Goal: Task Accomplishment & Management: Complete application form

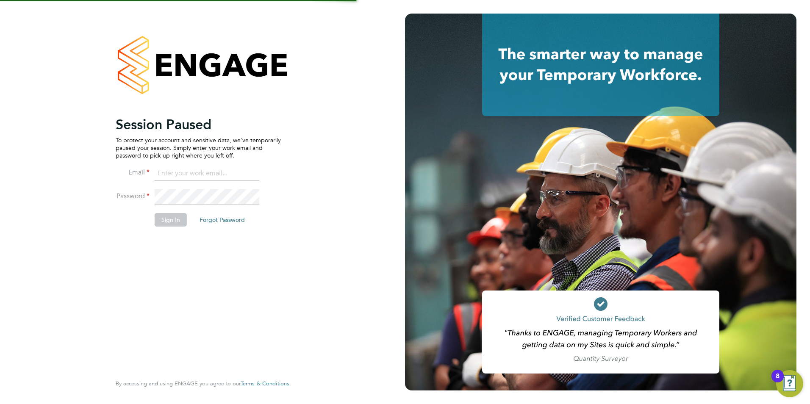
type input "becky@carbonrecruitment.co.uk"
click at [157, 219] on button "Sign In" at bounding box center [171, 220] width 32 height 14
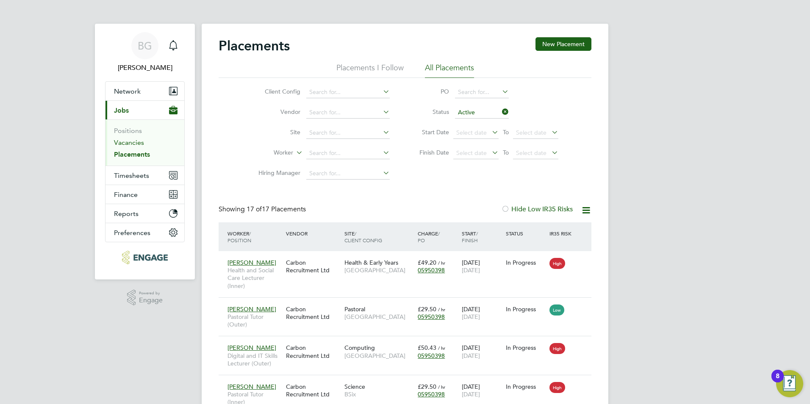
click at [140, 142] on link "Vacancies" at bounding box center [129, 143] width 30 height 8
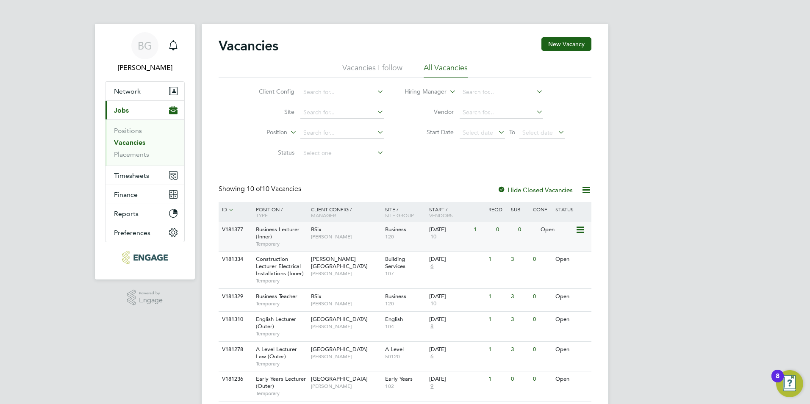
click at [291, 231] on span "Business Lecturer (Inner)" at bounding box center [278, 233] width 44 height 14
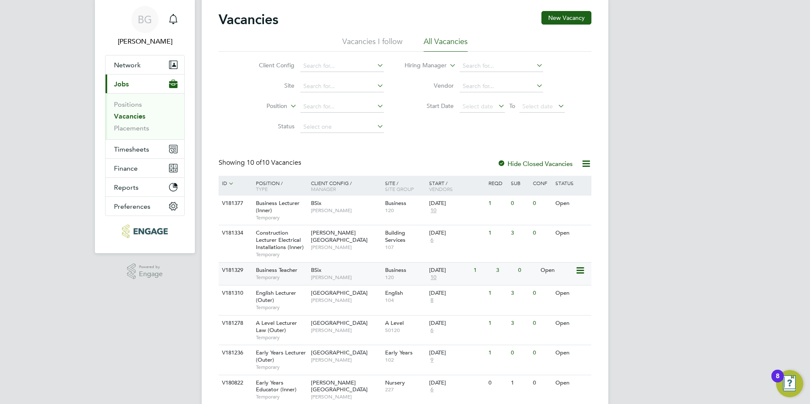
scroll to position [27, 0]
click at [330, 209] on span "[PERSON_NAME]" at bounding box center [346, 210] width 70 height 7
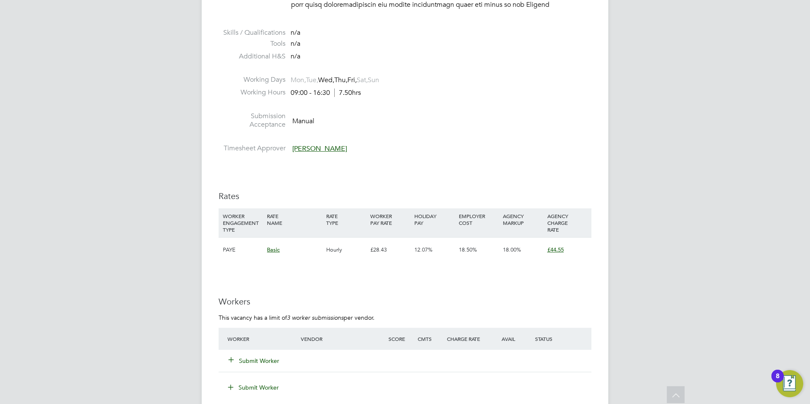
scroll to position [753, 0]
click at [256, 355] on button "Submit Worker" at bounding box center [254, 359] width 51 height 8
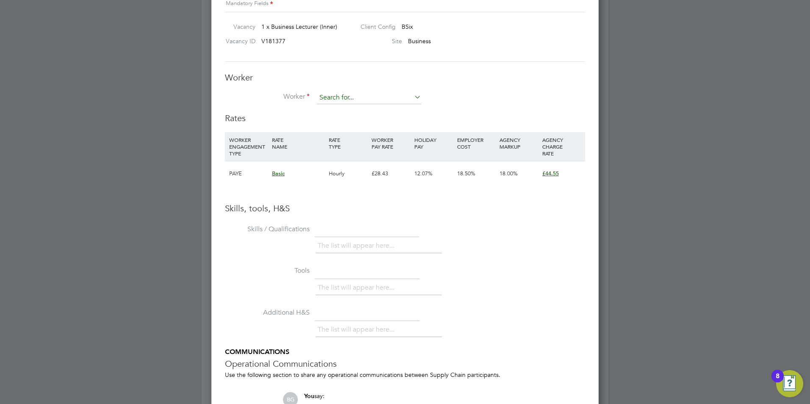
scroll to position [815, 0]
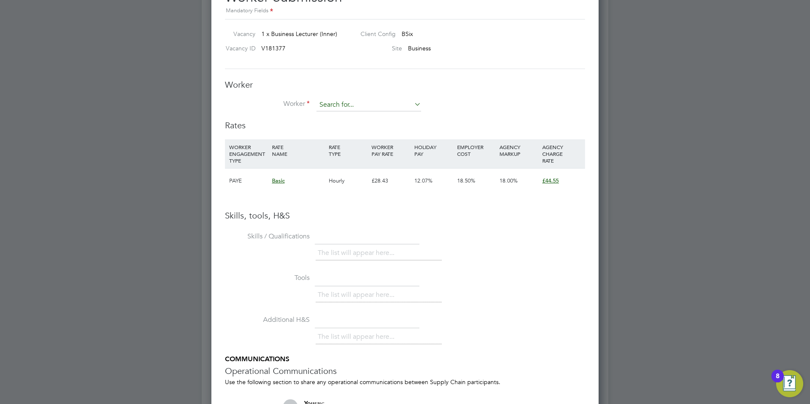
click at [345, 103] on input at bounding box center [368, 105] width 105 height 13
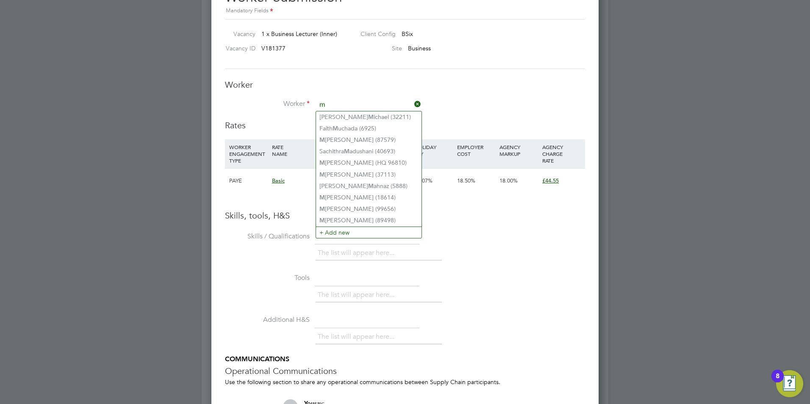
type input "m"
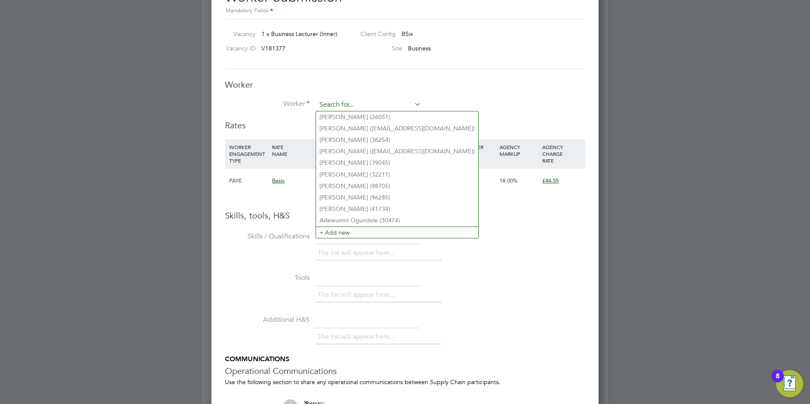
click at [330, 102] on input at bounding box center [368, 105] width 105 height 13
paste input "Maura (Mereau) Gayle"
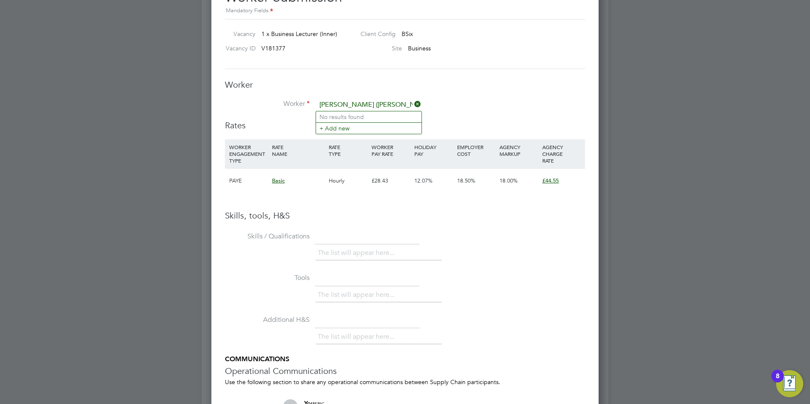
drag, startPoint x: 369, startPoint y: 105, endPoint x: 341, endPoint y: 104, distance: 28.4
click at [341, 105] on input "Maura (Mereau) Gayle" at bounding box center [368, 105] width 105 height 13
type input "Maura Gayle (17954)"
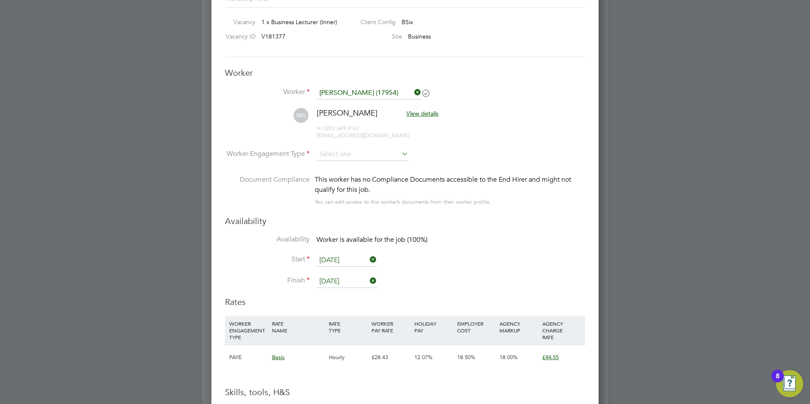
scroll to position [826, 0]
click at [400, 156] on icon at bounding box center [400, 155] width 0 height 12
click at [355, 162] on li "Contract" at bounding box center [362, 167] width 93 height 11
type input "Contract"
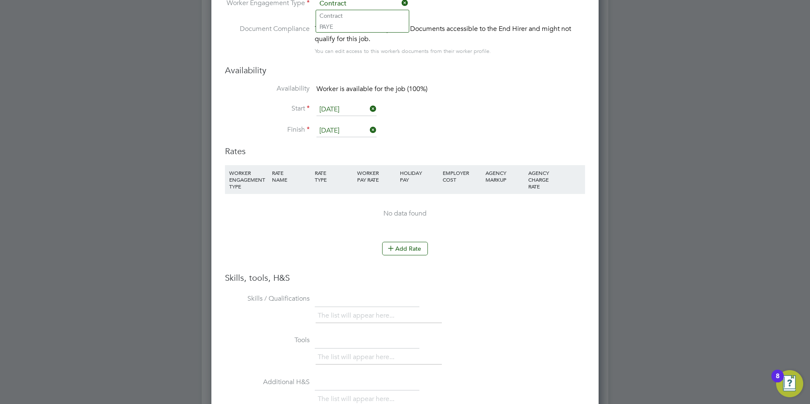
scroll to position [988, 0]
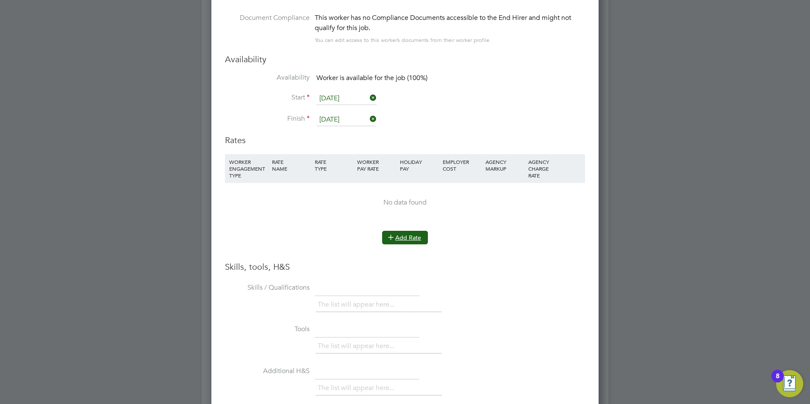
click at [408, 237] on button "Add Rate" at bounding box center [405, 238] width 46 height 14
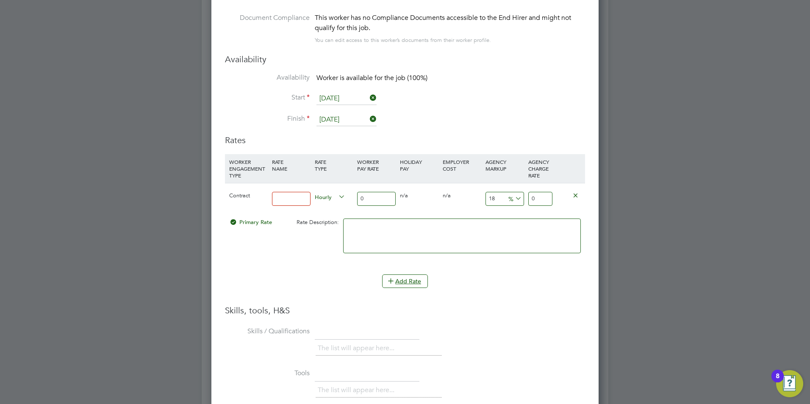
click at [286, 200] on input at bounding box center [291, 199] width 39 height 14
type input "basic"
click at [367, 197] on input "0" at bounding box center [376, 199] width 39 height 14
type input "4"
type input "4.72"
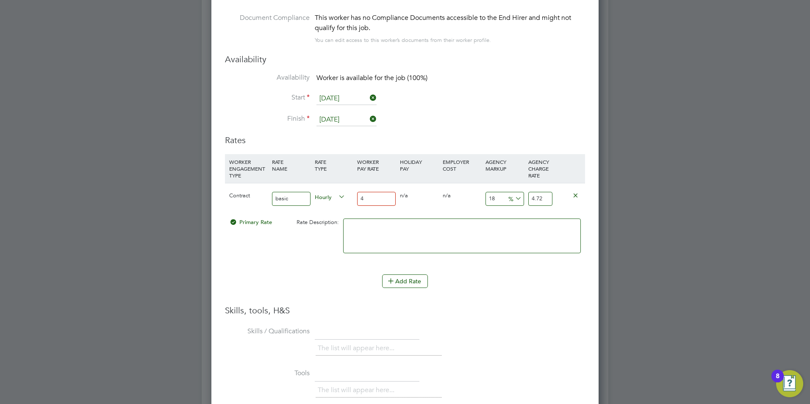
type input "40"
type input "47.2"
type input "40"
click at [499, 200] on input "18" at bounding box center [505, 199] width 39 height 14
type input "1"
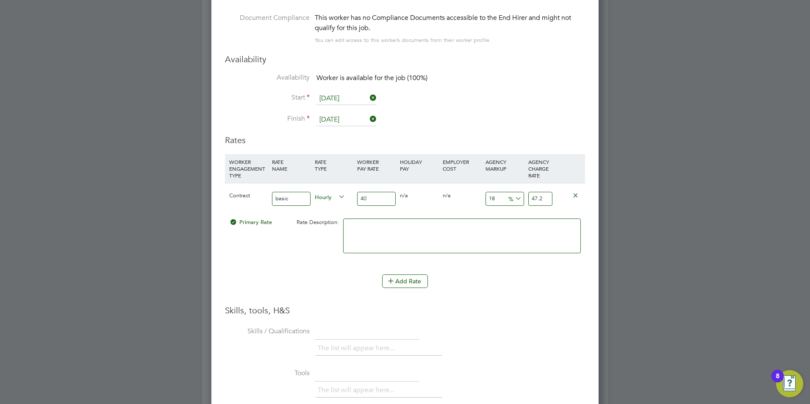
type input "40.4"
type input "2"
type input "40.8"
type input "23"
type input "49.2"
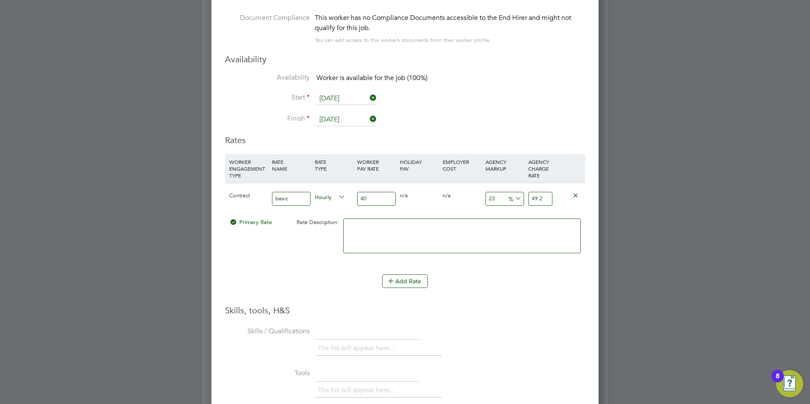
type input "23"
click at [517, 272] on li "WORKER ENGAGEMENT TYPE RATE NAME RATE TYPE WORKER PAY RATE HOLIDAY PAY EMPLOYER…" at bounding box center [405, 214] width 360 height 120
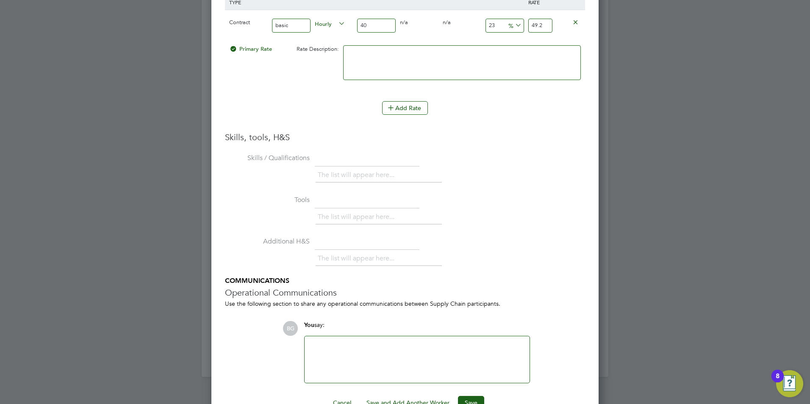
scroll to position [1184, 0]
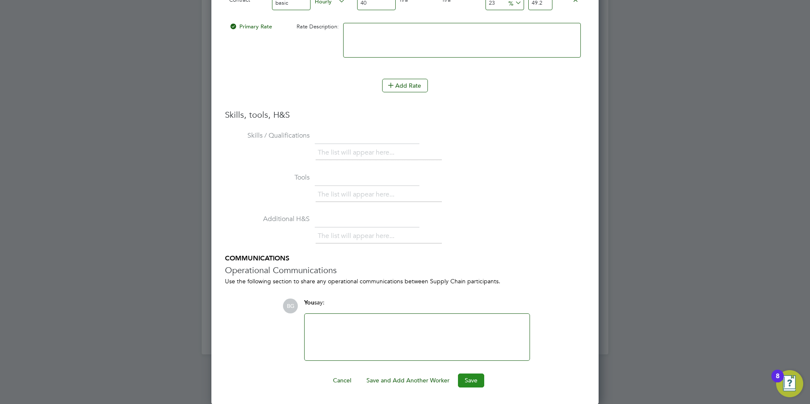
click at [463, 376] on button "Save" at bounding box center [471, 381] width 26 height 14
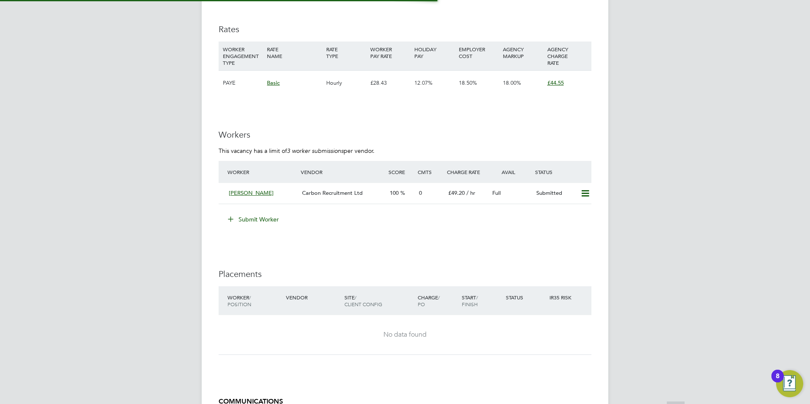
scroll to position [771, 0]
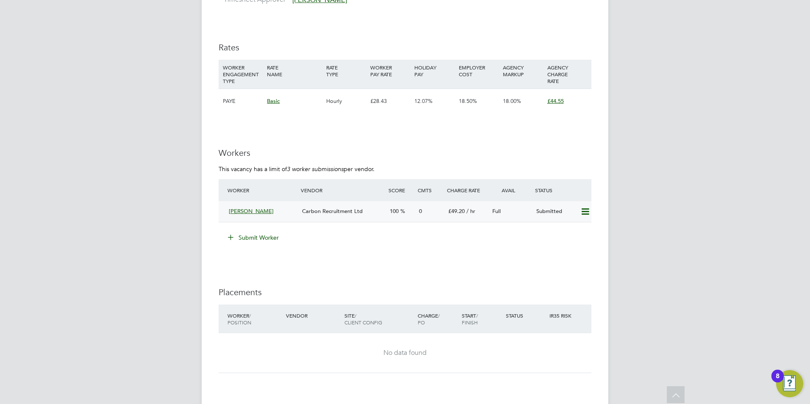
click at [333, 208] on span "Carbon Recruitment Ltd" at bounding box center [332, 211] width 61 height 7
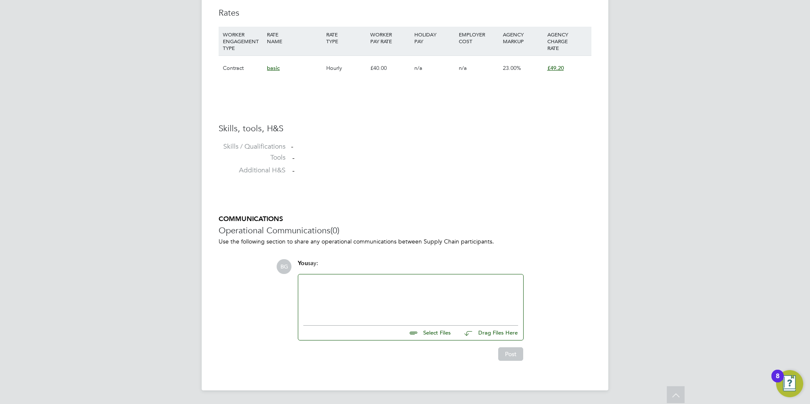
click at [427, 332] on input "file" at bounding box center [454, 332] width 127 height 12
type input "C:\fakepath\HQ 17954.docx"
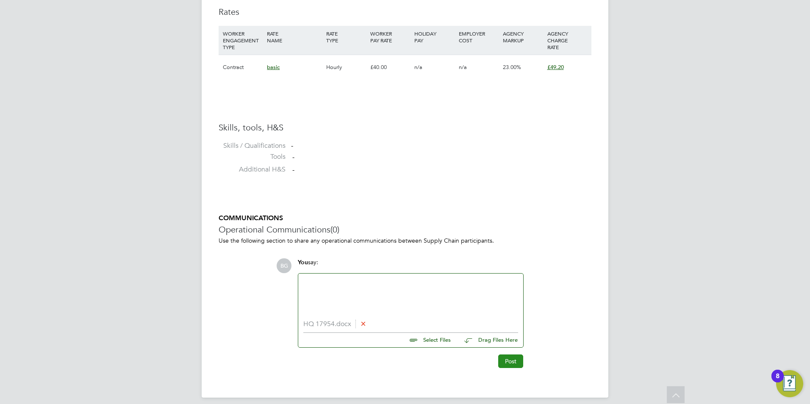
click at [516, 364] on button "Post" at bounding box center [510, 362] width 25 height 14
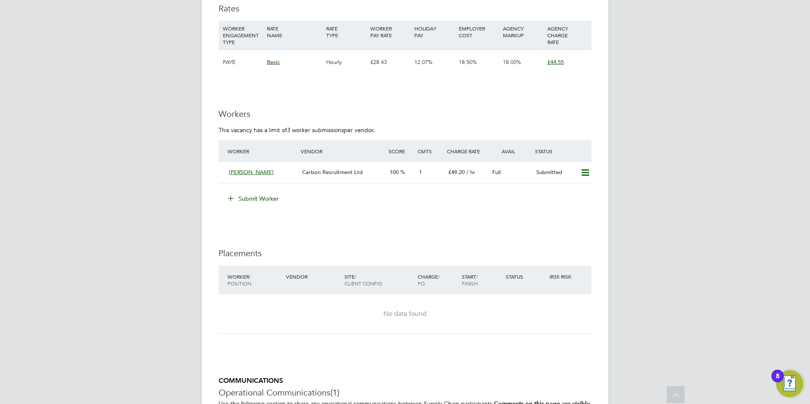
scroll to position [951, 0]
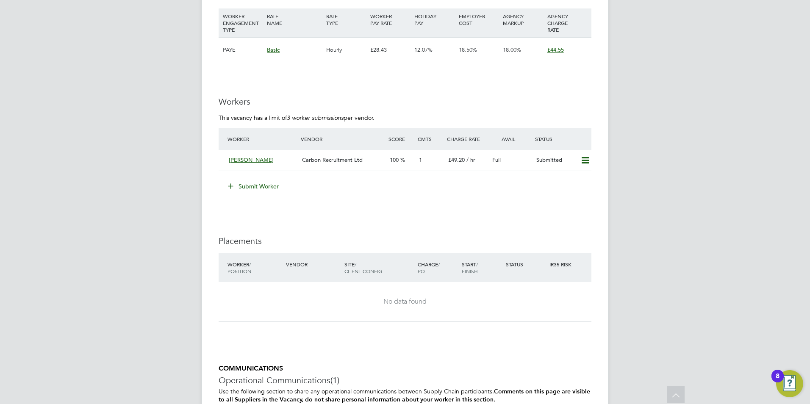
click at [261, 180] on button "Submit Worker" at bounding box center [254, 187] width 64 height 14
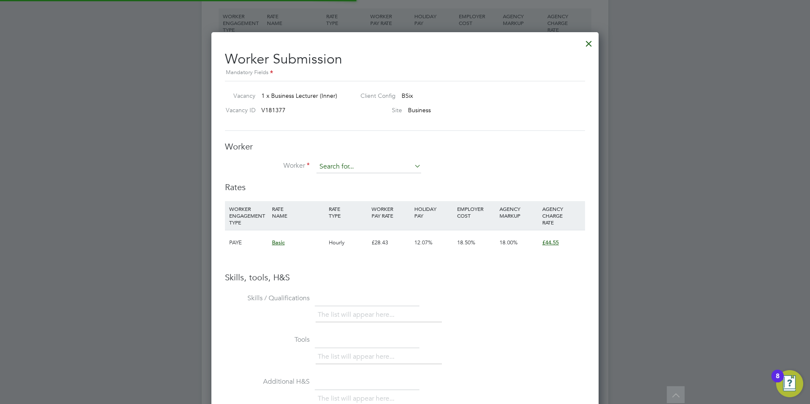
scroll to position [25, 58]
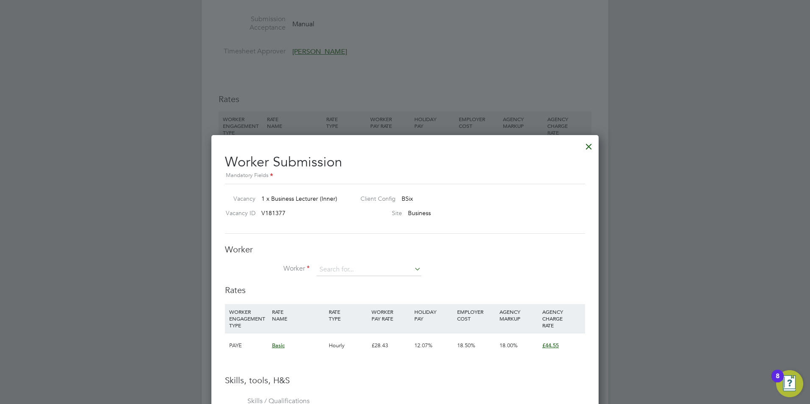
drag, startPoint x: 588, startPoint y: 147, endPoint x: 522, endPoint y: 122, distance: 71.2
click at [587, 147] on div at bounding box center [588, 144] width 15 height 15
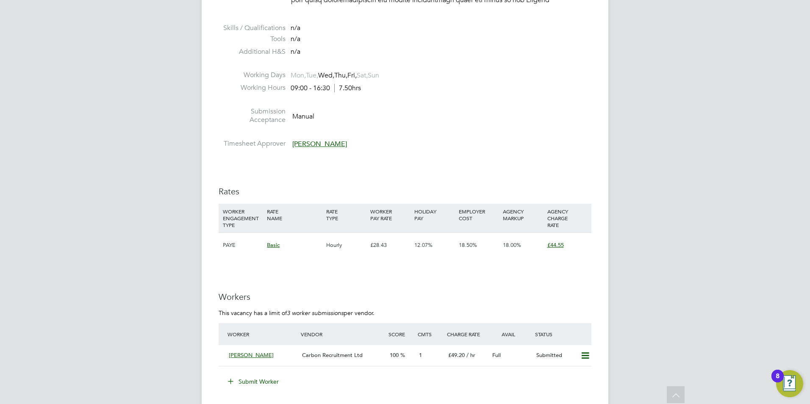
scroll to position [758, 0]
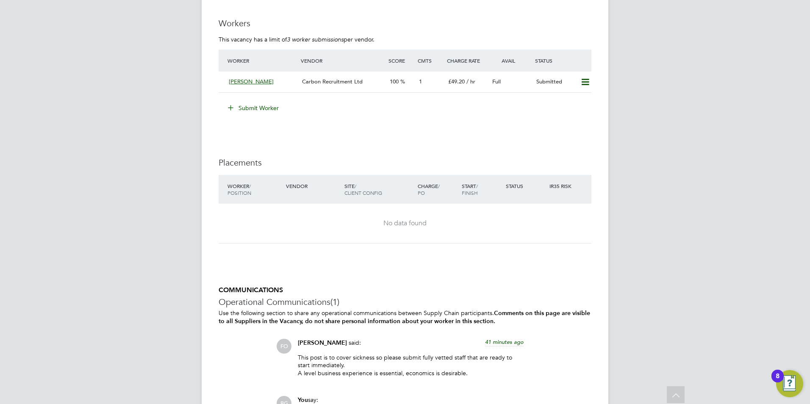
scroll to position [1027, 0]
click at [270, 103] on button "Submit Worker" at bounding box center [254, 110] width 64 height 14
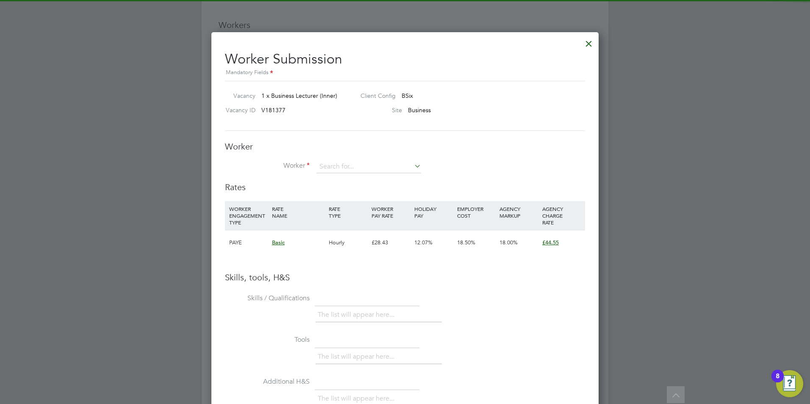
scroll to position [25, 58]
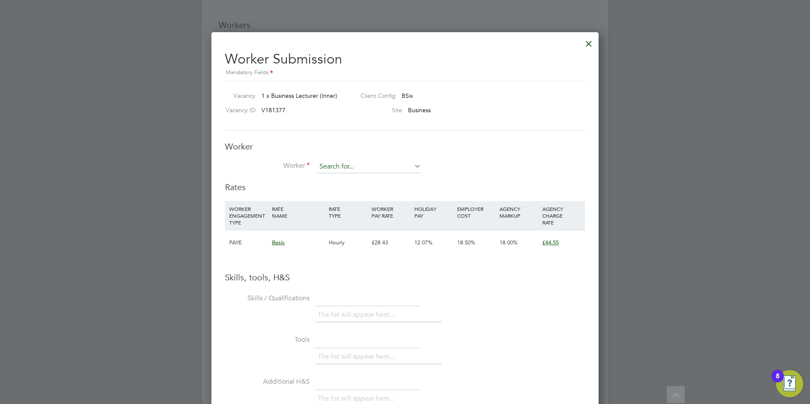
click at [372, 169] on input at bounding box center [368, 167] width 105 height 13
type input "david dravie-john"
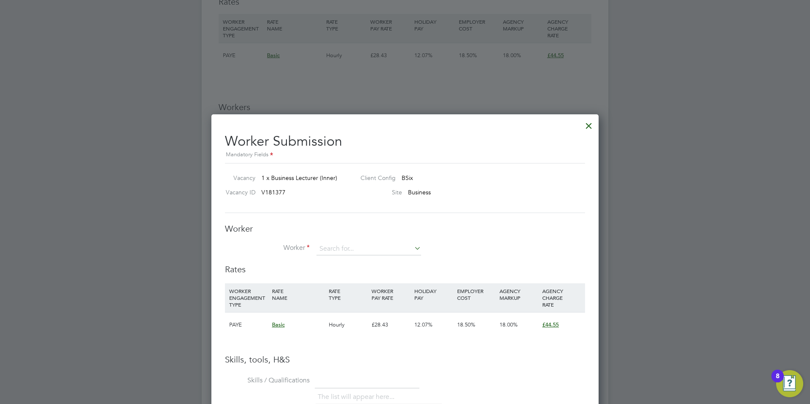
scroll to position [947, 0]
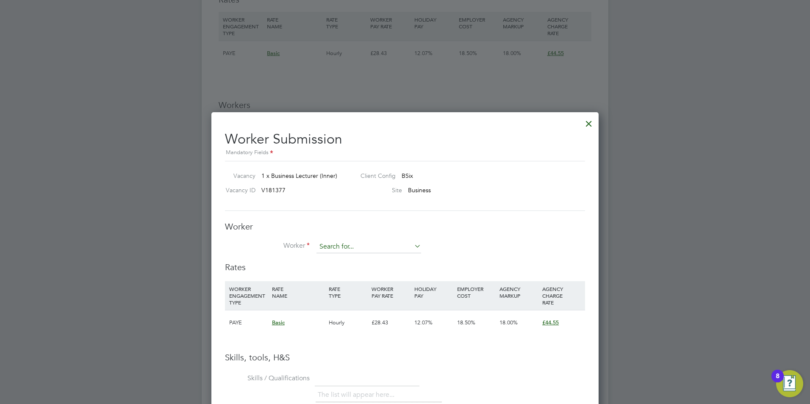
click at [360, 244] on input at bounding box center [368, 247] width 105 height 13
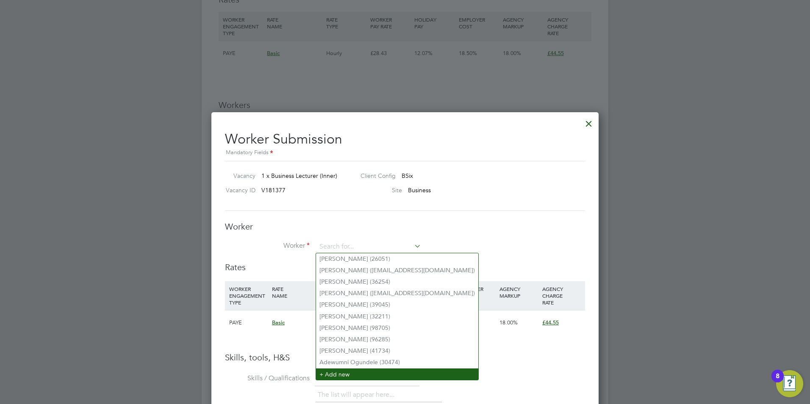
click at [341, 370] on li "+ Add new" at bounding box center [397, 374] width 162 height 11
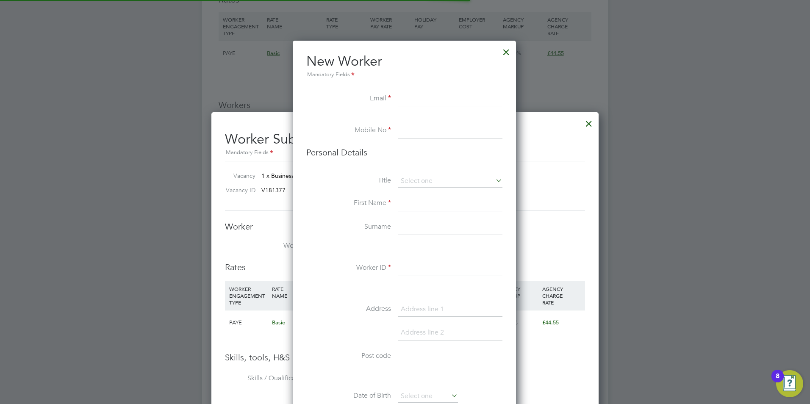
scroll to position [717, 225]
click at [416, 97] on input at bounding box center [450, 99] width 105 height 15
click at [414, 97] on input at bounding box center [450, 99] width 105 height 15
click at [405, 101] on input at bounding box center [450, 99] width 105 height 15
paste input "draviejohn@yahoo.co.uk"
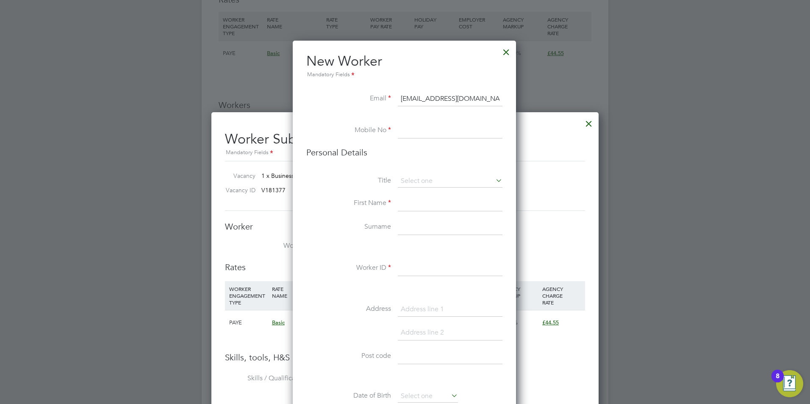
type input "draviejohn@yahoo.co.uk"
click at [417, 133] on input at bounding box center [450, 130] width 105 height 15
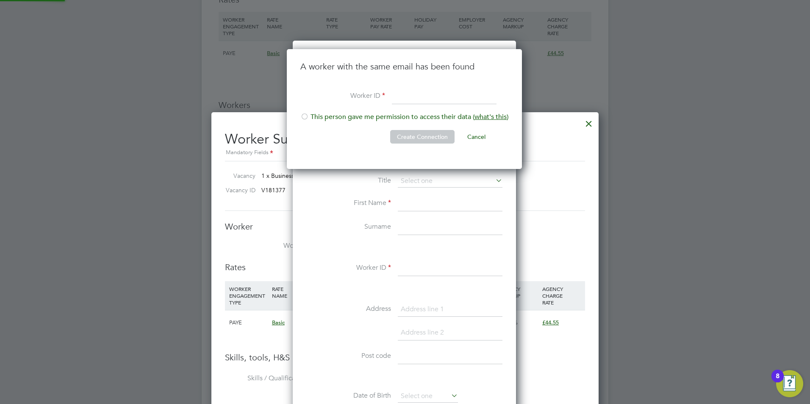
scroll to position [120, 236]
click at [408, 92] on input at bounding box center [444, 96] width 105 height 15
paste input "24031"
type input "24031"
click at [349, 115] on li "This person gave me permission to access their data ( what's this )" at bounding box center [404, 121] width 208 height 17
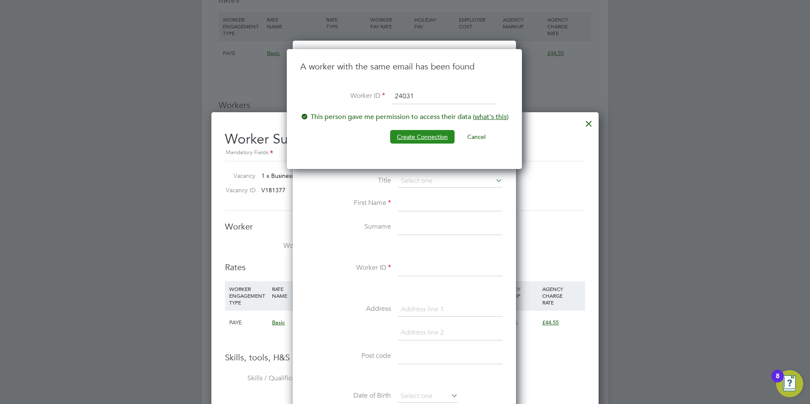
click at [411, 131] on button "Create Connection" at bounding box center [422, 137] width 64 height 14
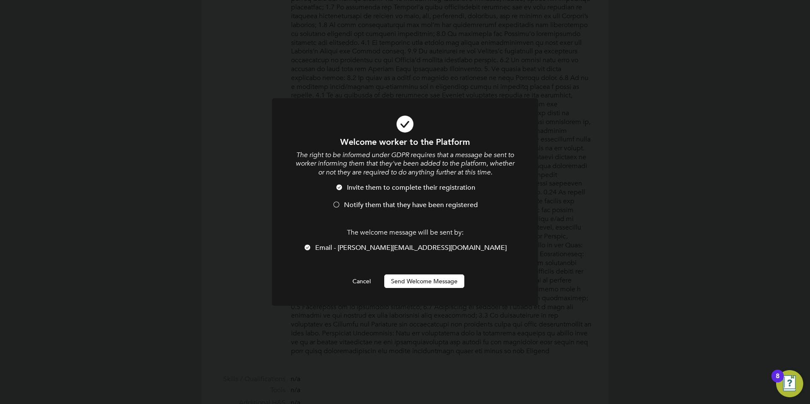
click at [378, 203] on span "Notify them that they have been registered" at bounding box center [411, 205] width 134 height 8
click at [431, 278] on button "Send Welcome Message" at bounding box center [424, 282] width 80 height 14
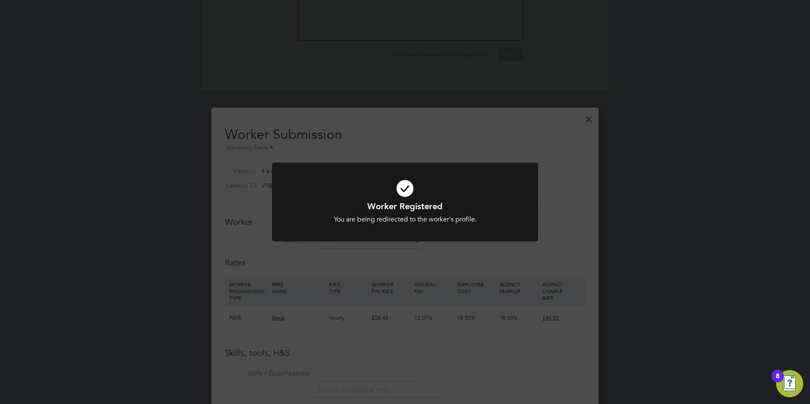
scroll to position [953, 0]
click at [411, 189] on icon at bounding box center [405, 188] width 220 height 33
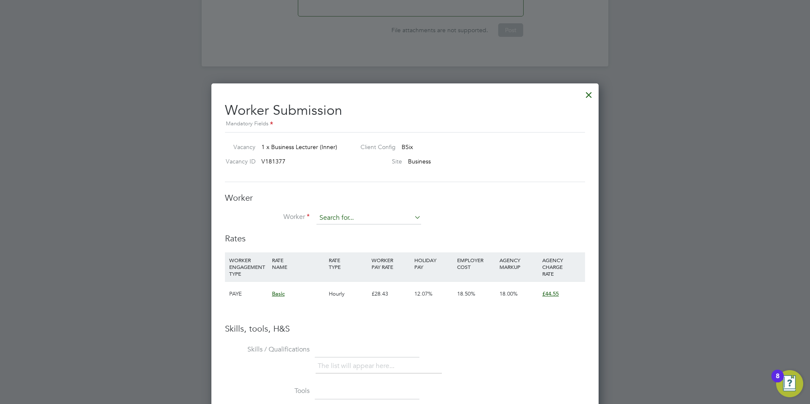
scroll to position [978, 0]
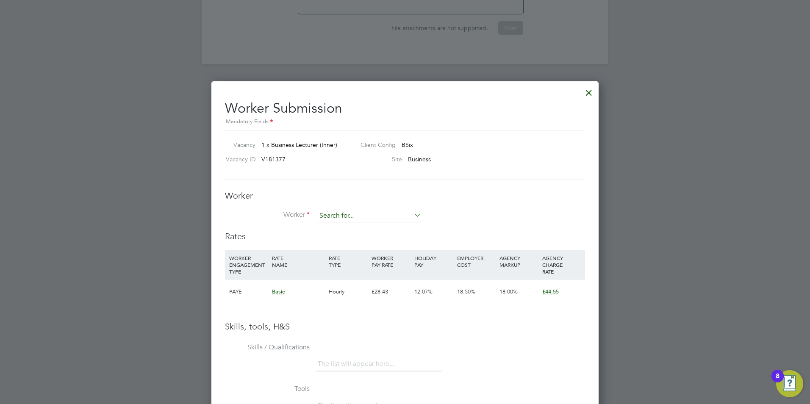
click at [351, 213] on input at bounding box center [368, 216] width 105 height 13
click at [363, 213] on input "david john" at bounding box center [368, 216] width 105 height 13
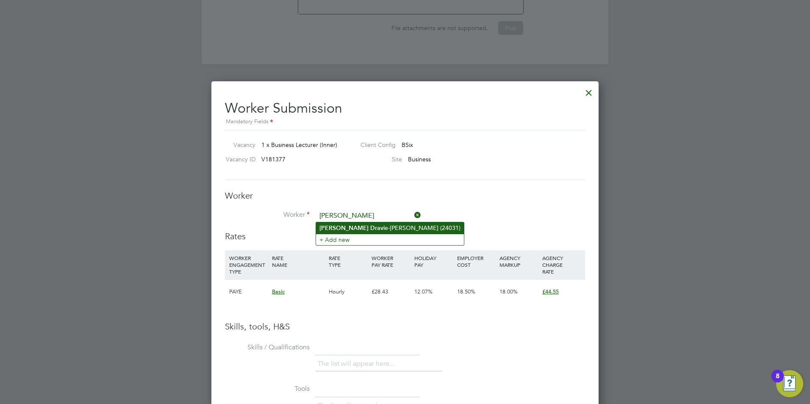
click at [375, 227] on li "David Drav ie-John (24031)" at bounding box center [390, 227] width 148 height 11
type input "David Dravie-John (24031)"
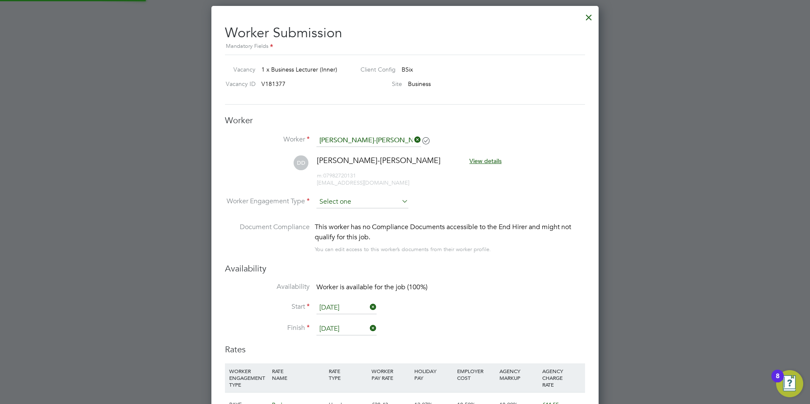
scroll to position [1054, 0]
click at [366, 202] on input at bounding box center [362, 201] width 92 height 13
click at [362, 215] on li "Contract" at bounding box center [362, 213] width 93 height 11
type input "Contract"
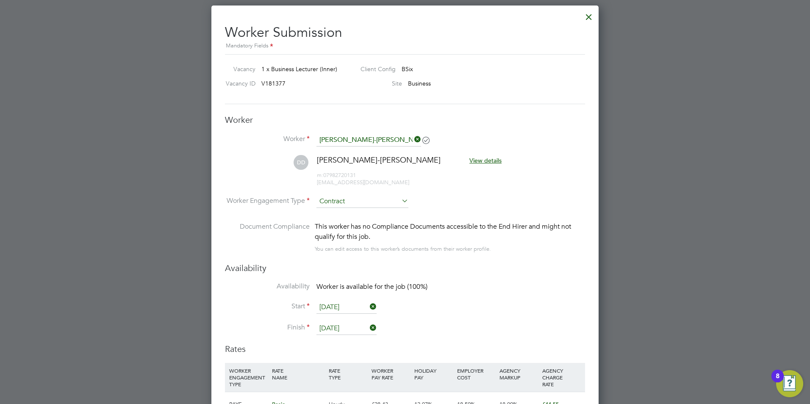
click at [362, 216] on li "Contract" at bounding box center [362, 213] width 93 height 11
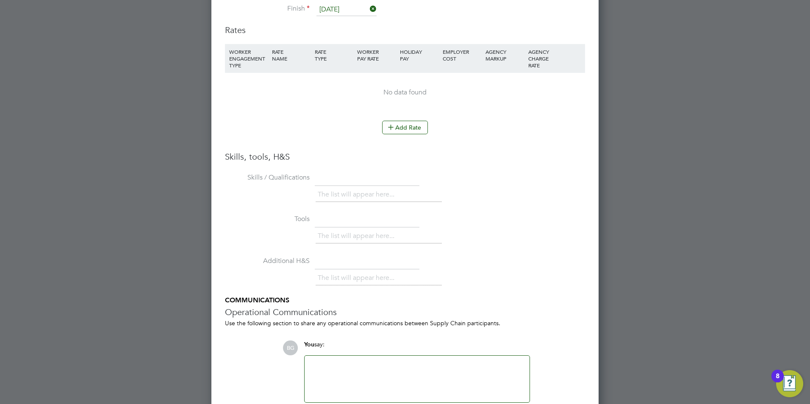
scroll to position [1376, 0]
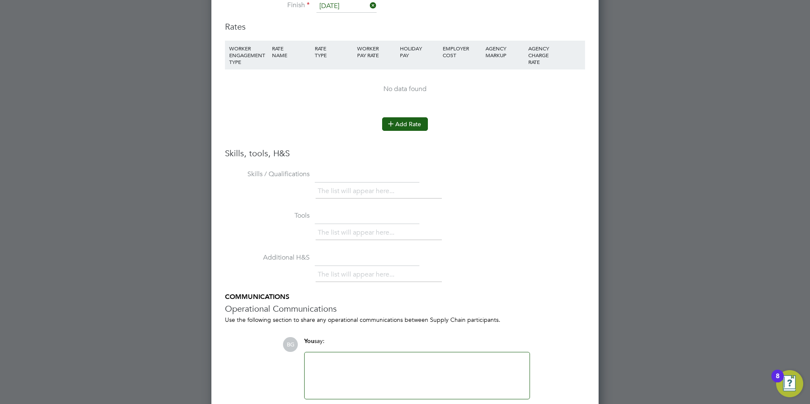
click at [400, 127] on button "Add Rate" at bounding box center [405, 124] width 46 height 14
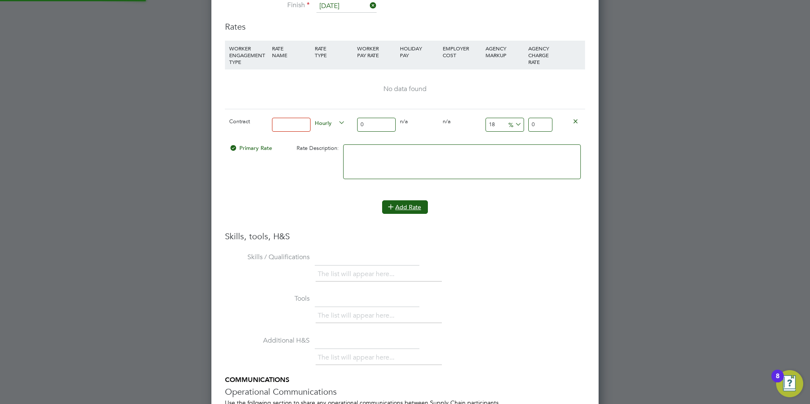
scroll to position [804, 388]
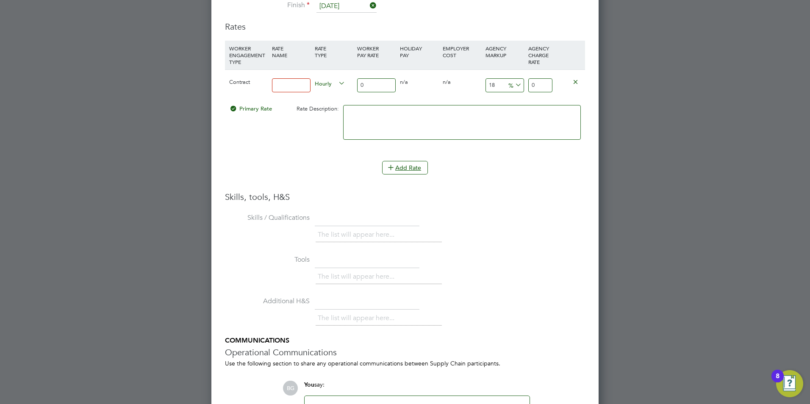
click at [300, 85] on input at bounding box center [291, 85] width 39 height 14
type input "basic"
click at [383, 83] on input "0" at bounding box center [376, 85] width 39 height 14
type input "04"
type input "4.72"
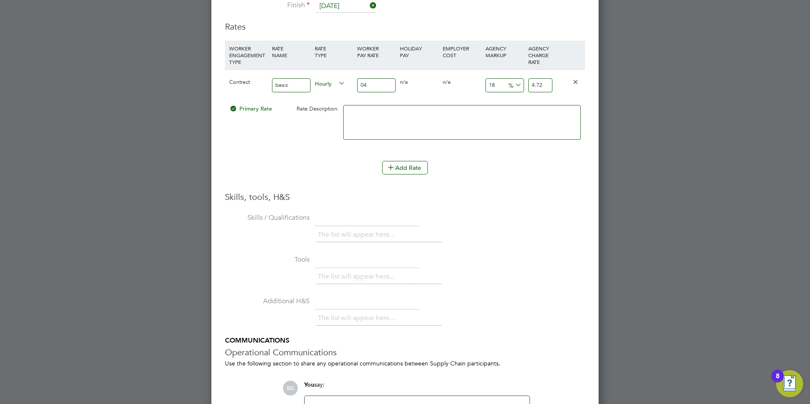
type input "042"
type input "49.56"
type input "04"
type input "4.72"
type input "0"
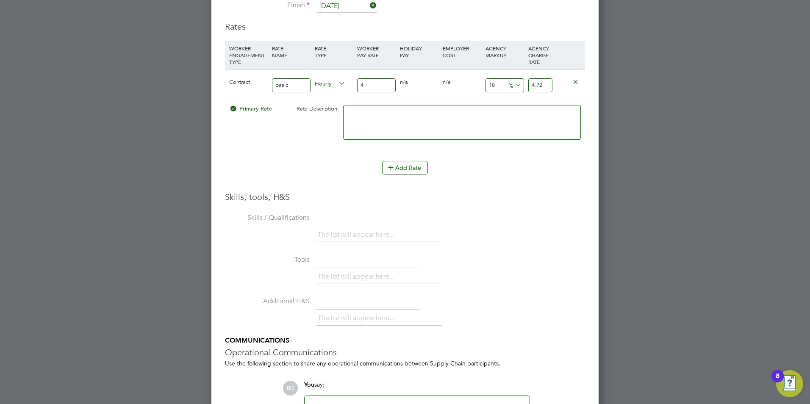
type input "42"
type input "49.56"
type input "42"
click at [499, 85] on input "18" at bounding box center [505, 85] width 39 height 14
type input "1"
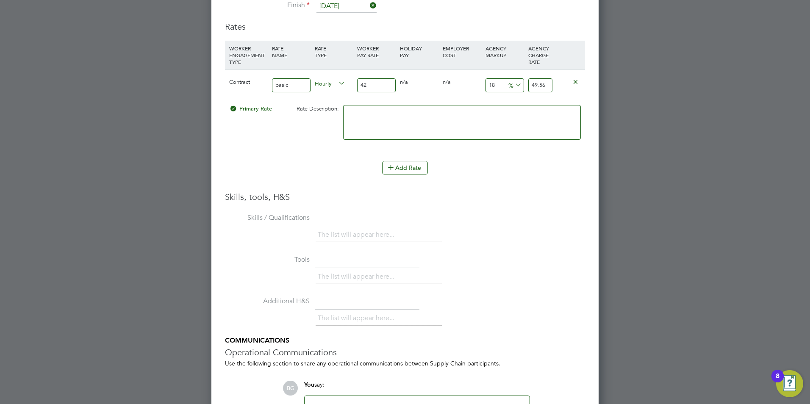
type input "42.42"
type input "2"
type input "42.84"
type input "23"
type input "51.66"
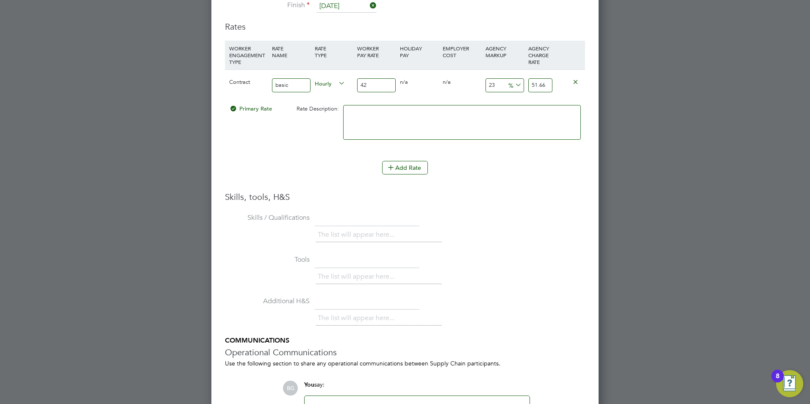
type input "23"
click at [506, 213] on li "Skills / Qualifications The list will appear here..." at bounding box center [405, 232] width 360 height 42
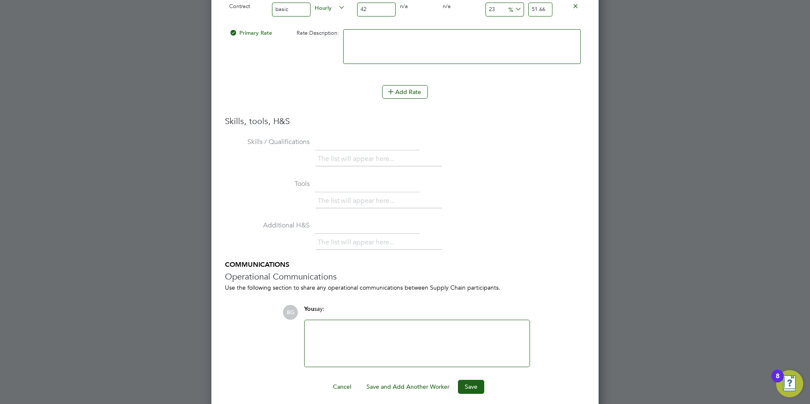
scroll to position [1459, 0]
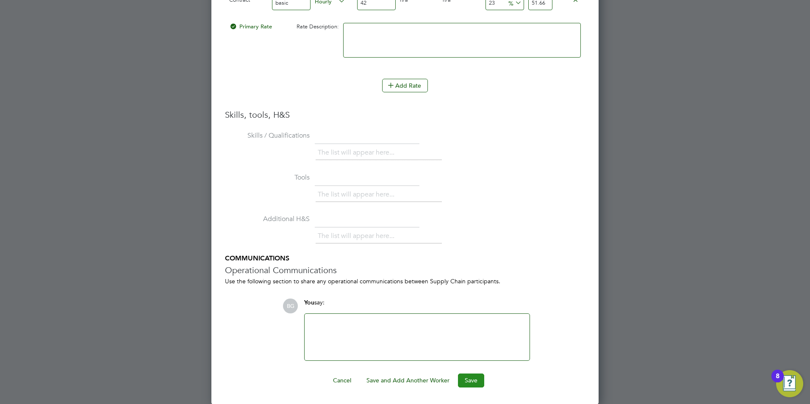
click at [467, 382] on button "Save" at bounding box center [471, 381] width 26 height 14
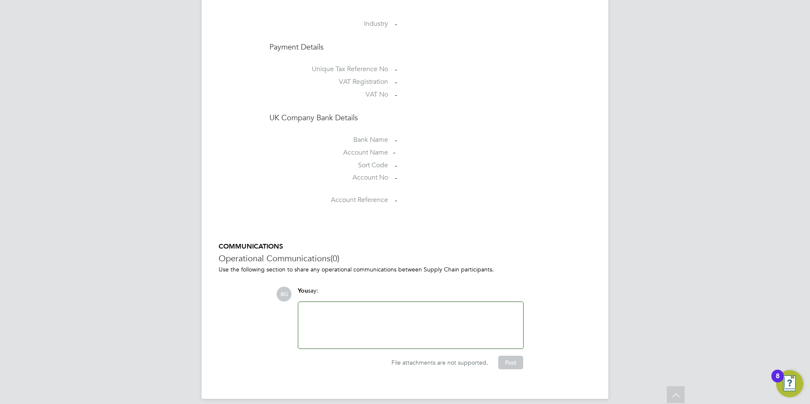
scroll to position [644, 0]
click at [415, 329] on div at bounding box center [410, 325] width 215 height 36
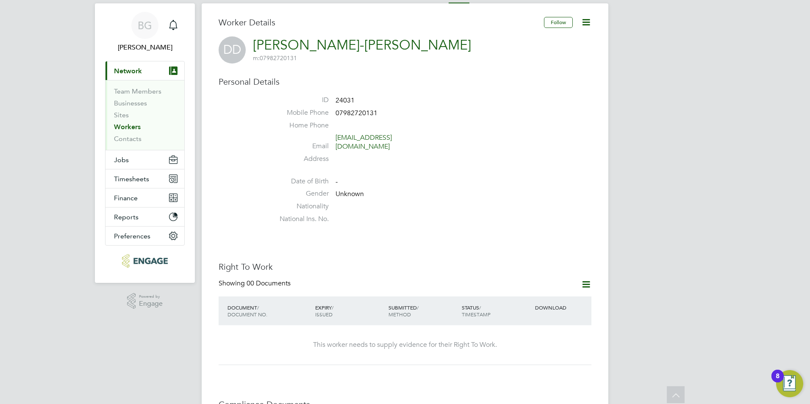
scroll to position [0, 0]
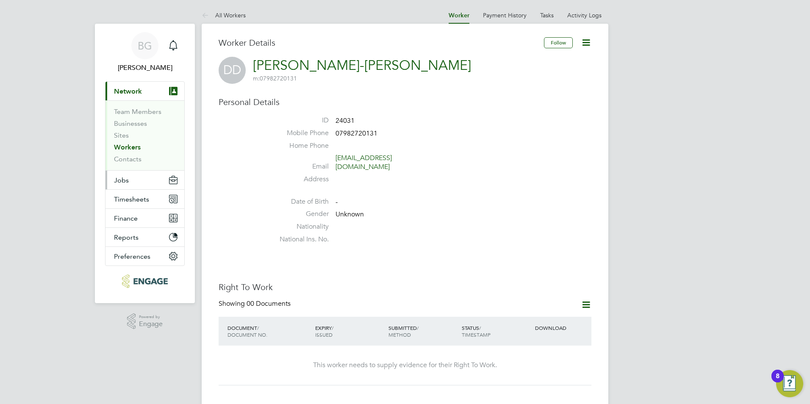
click at [133, 182] on button "Jobs" at bounding box center [144, 180] width 79 height 19
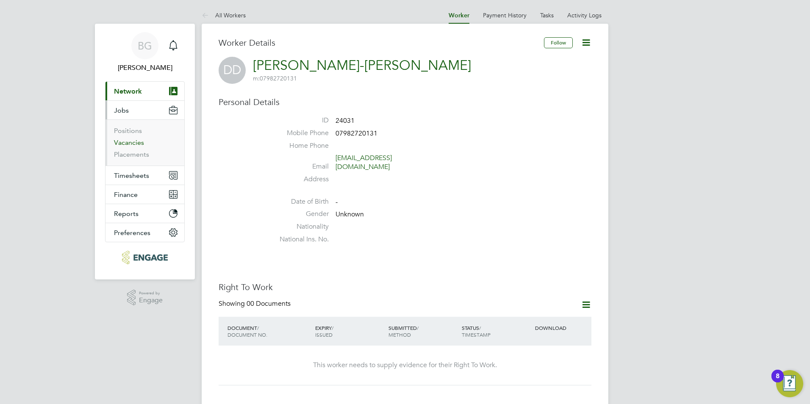
click at [136, 143] on link "Vacancies" at bounding box center [129, 143] width 30 height 8
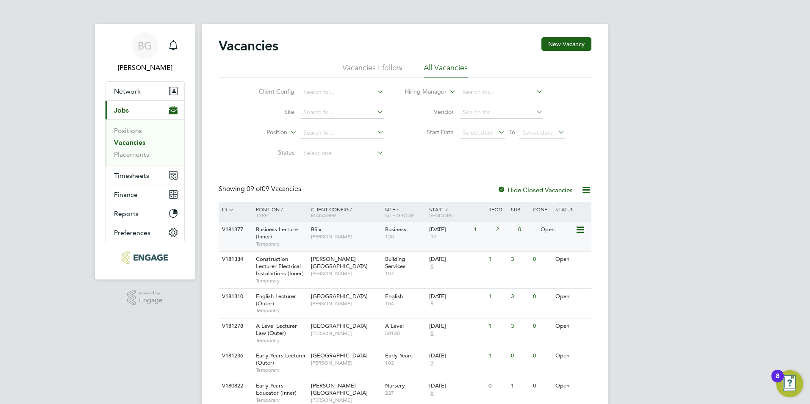
click at [336, 236] on span "[PERSON_NAME]" at bounding box center [346, 236] width 70 height 7
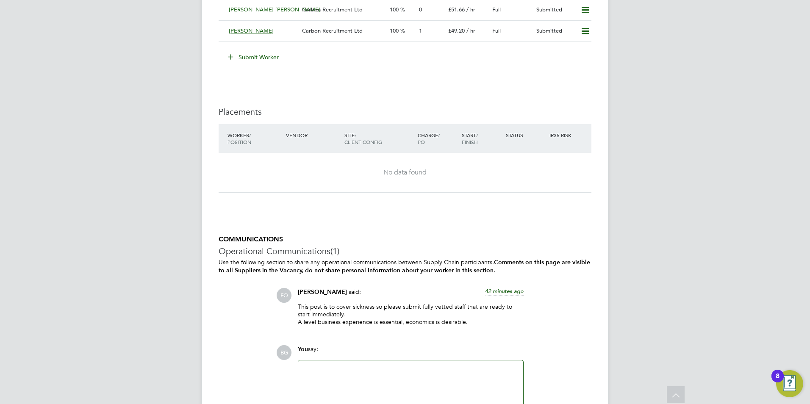
scroll to position [1096, 0]
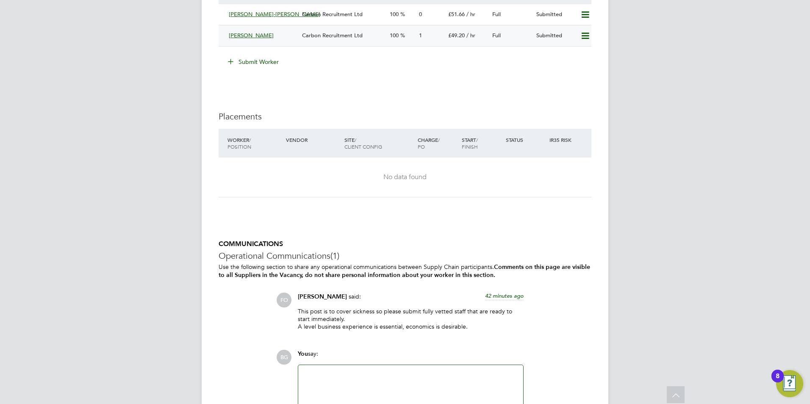
click at [282, 29] on div "[PERSON_NAME]" at bounding box center [261, 36] width 73 height 14
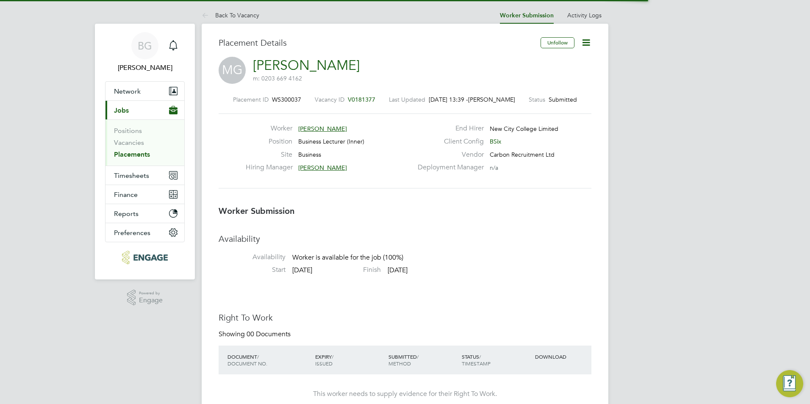
scroll to position [4, 4]
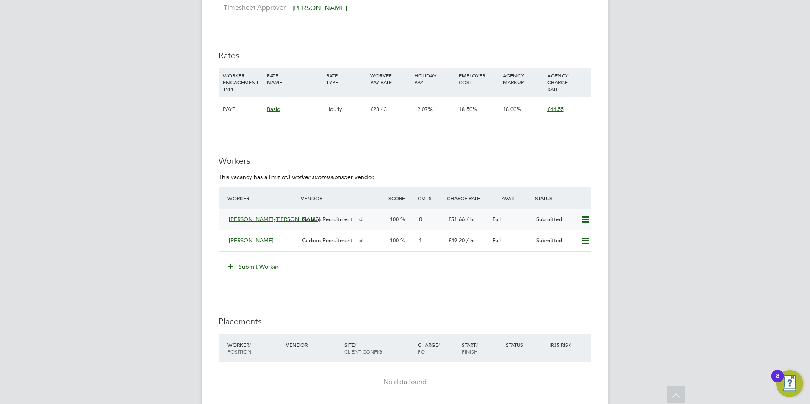
click at [316, 216] on span "Carbon Recruitment Ltd" at bounding box center [332, 219] width 61 height 7
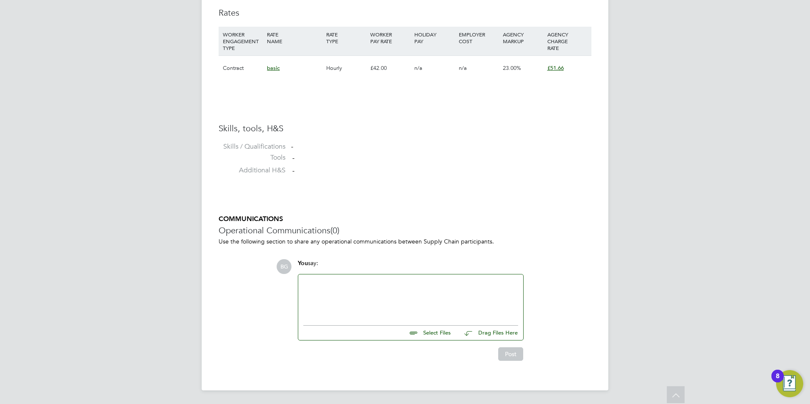
click at [436, 333] on input "file" at bounding box center [454, 332] width 127 height 12
type input "C:\fakepath\HQ 17954.docx"
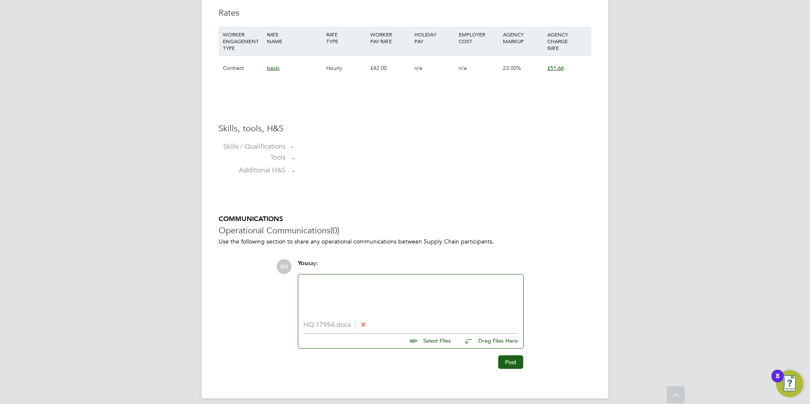
click at [366, 327] on icon at bounding box center [363, 324] width 6 height 6
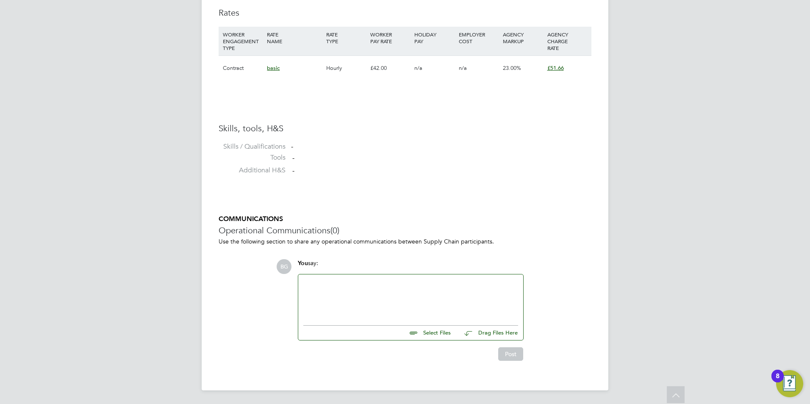
click at [438, 333] on input "file" at bounding box center [454, 332] width 127 height 12
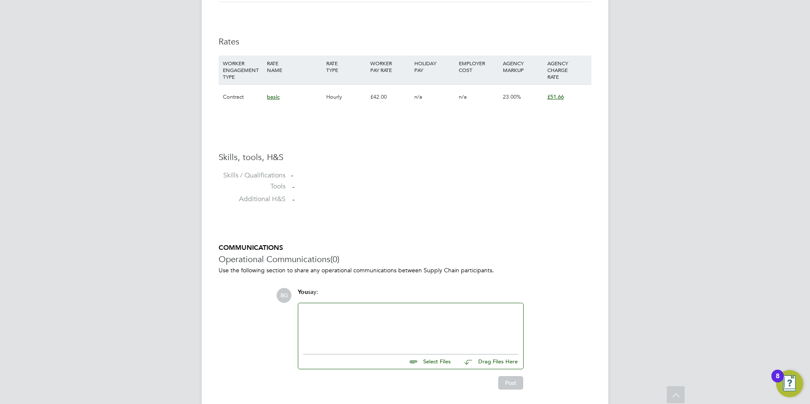
click at [436, 361] on input "file" at bounding box center [454, 361] width 127 height 12
type input "C:\fakepath\HQ 24031.docx"
click at [511, 391] on button "Post" at bounding box center [510, 391] width 25 height 14
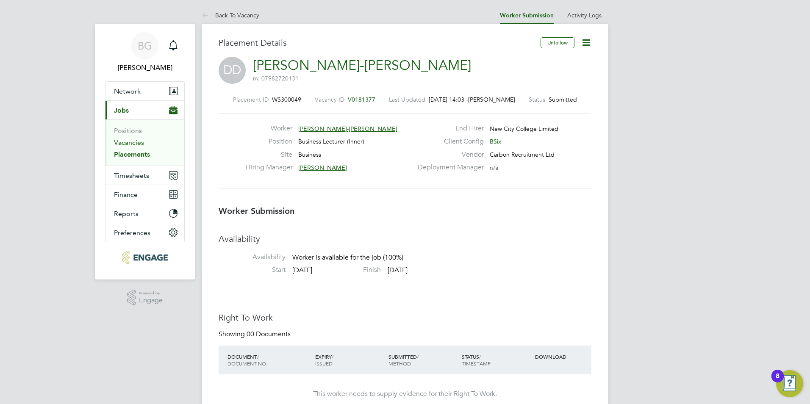
click at [139, 143] on link "Vacancies" at bounding box center [129, 143] width 30 height 8
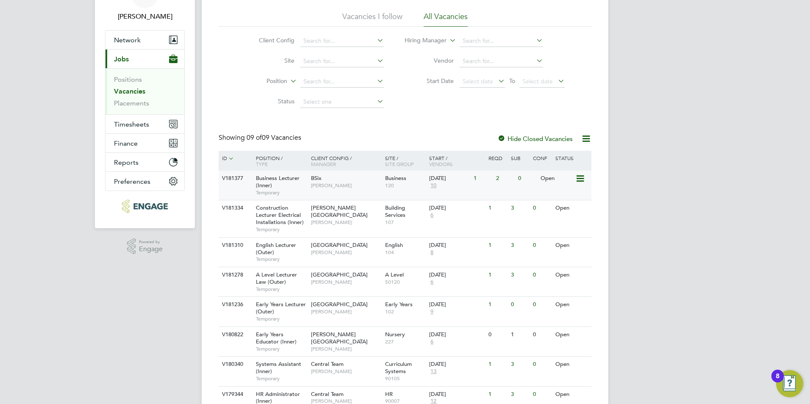
scroll to position [54, 0]
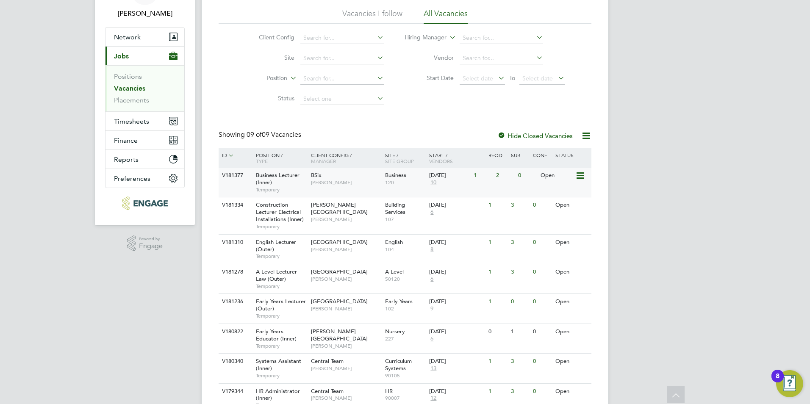
click at [341, 181] on span "[PERSON_NAME]" at bounding box center [346, 182] width 70 height 7
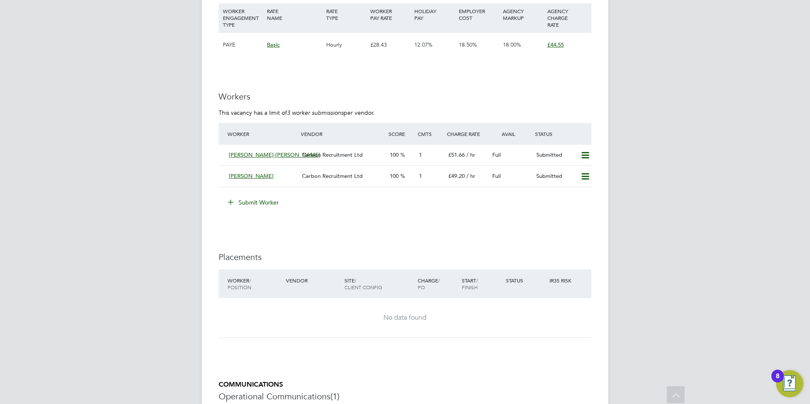
scroll to position [961, 0]
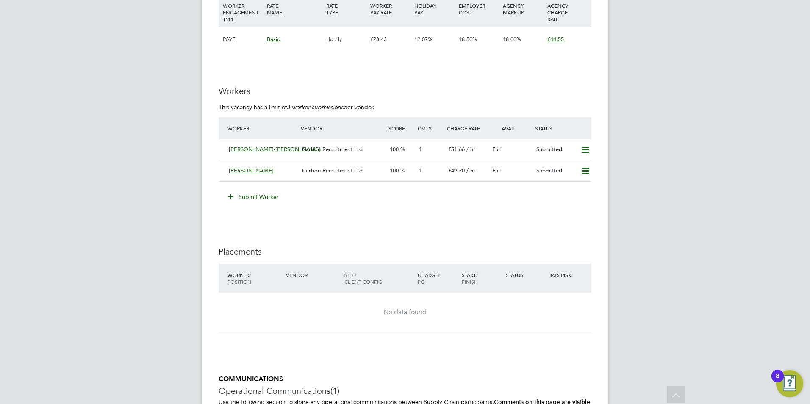
click at [253, 190] on button "Submit Worker" at bounding box center [254, 197] width 64 height 14
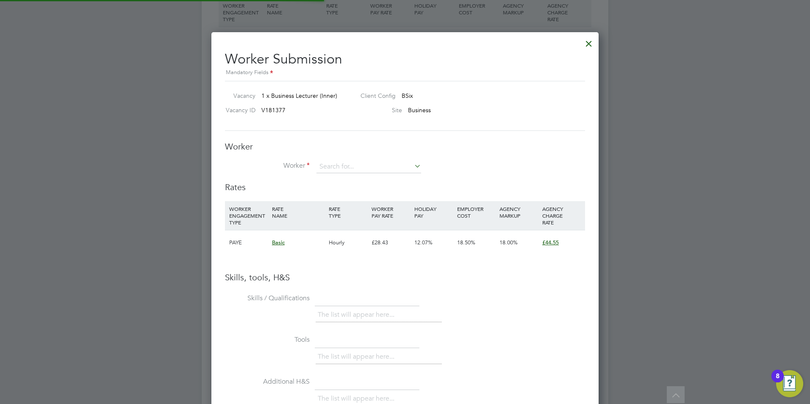
scroll to position [536, 388]
click at [352, 166] on input at bounding box center [368, 167] width 105 height 13
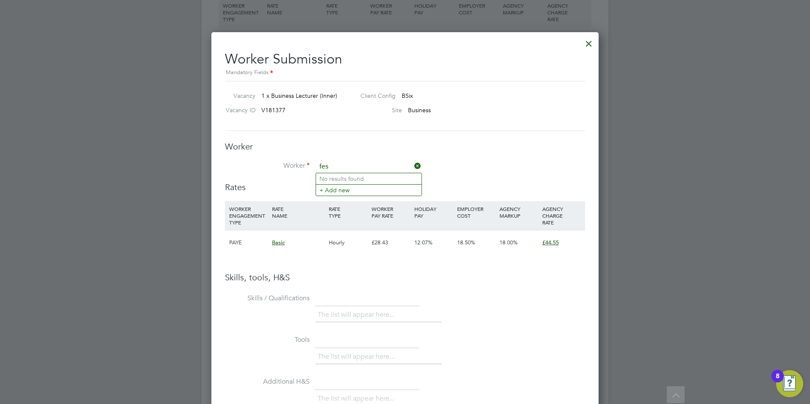
type input "fes"
click at [340, 171] on input at bounding box center [368, 167] width 105 height 13
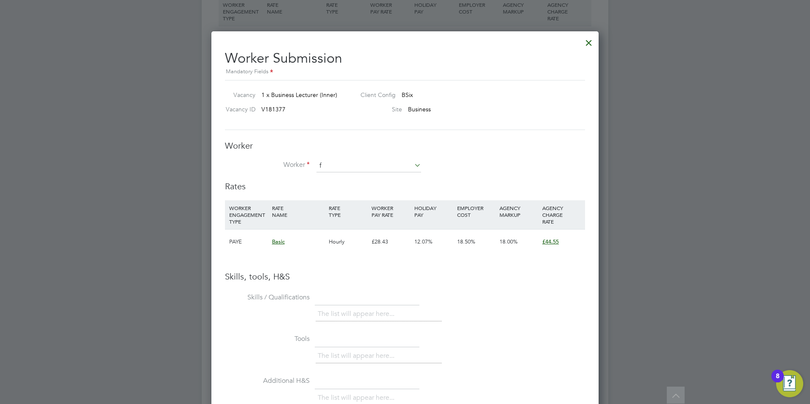
scroll to position [963, 0]
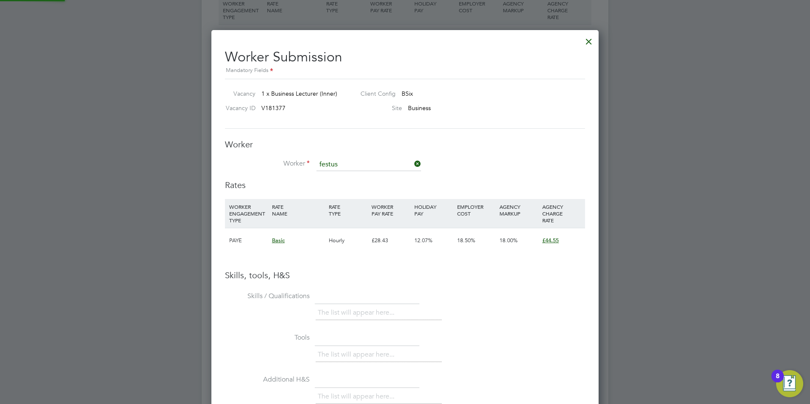
type input "festus"
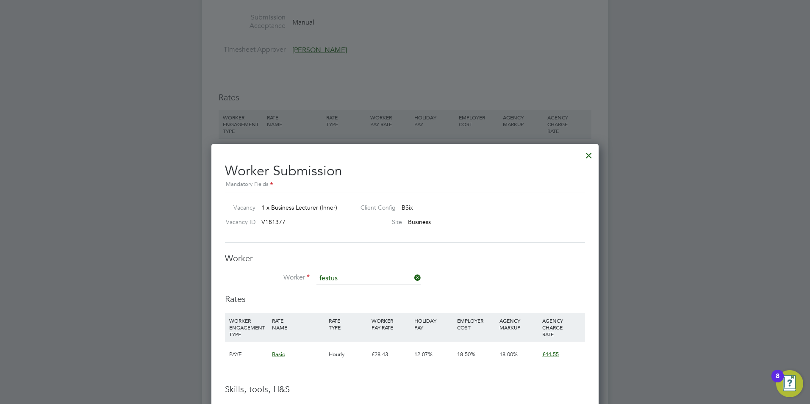
scroll to position [846, 0]
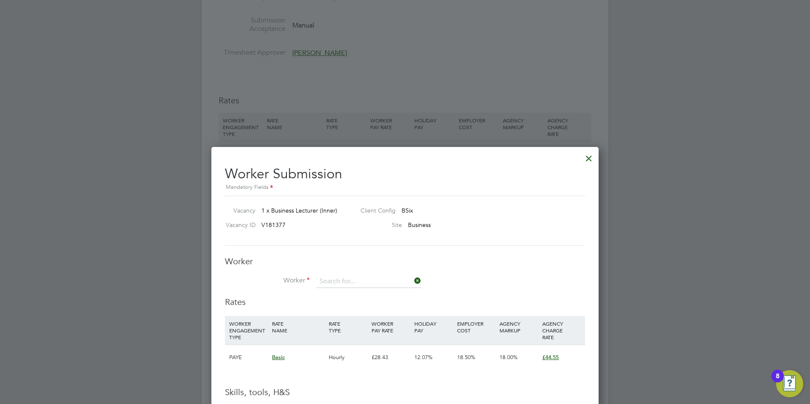
click at [351, 275] on input at bounding box center [368, 281] width 105 height 13
click at [350, 281] on input at bounding box center [368, 281] width 105 height 13
click at [413, 281] on icon at bounding box center [413, 281] width 0 height 12
drag, startPoint x: 334, startPoint y: 289, endPoint x: 335, endPoint y: 284, distance: 4.7
click at [334, 288] on li "Worker" at bounding box center [405, 285] width 360 height 21
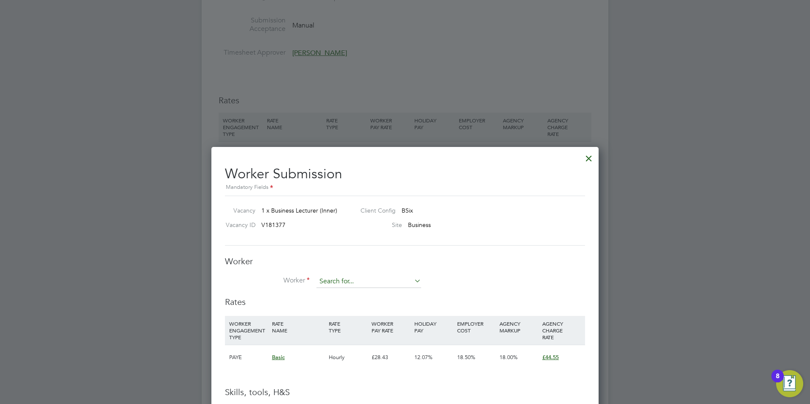
click at [335, 283] on input at bounding box center [368, 281] width 105 height 13
type input "festus"
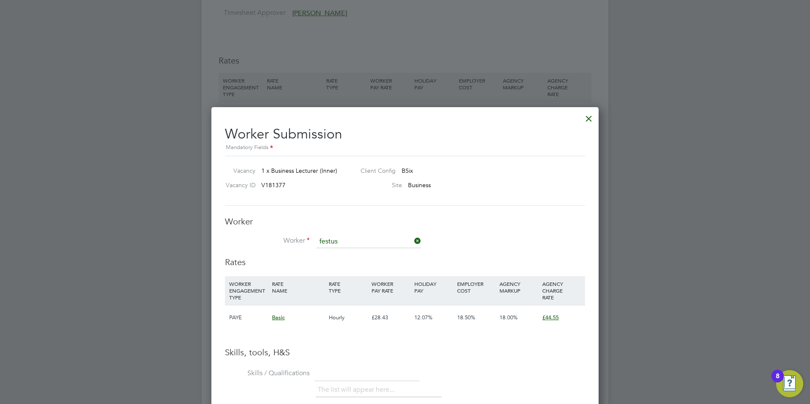
click at [589, 122] on div at bounding box center [588, 116] width 15 height 15
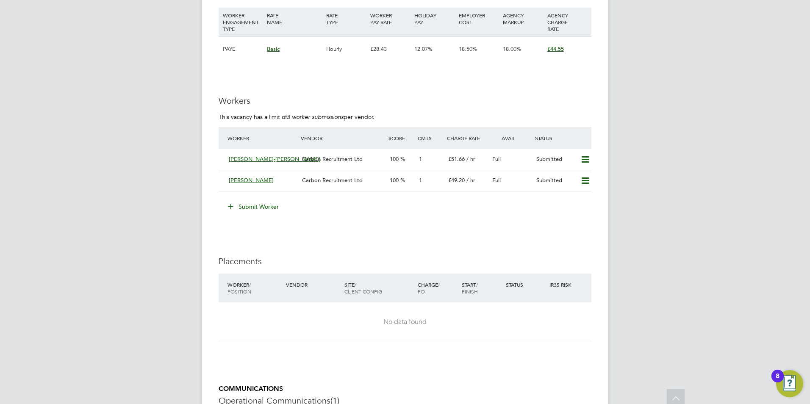
scroll to position [961, 0]
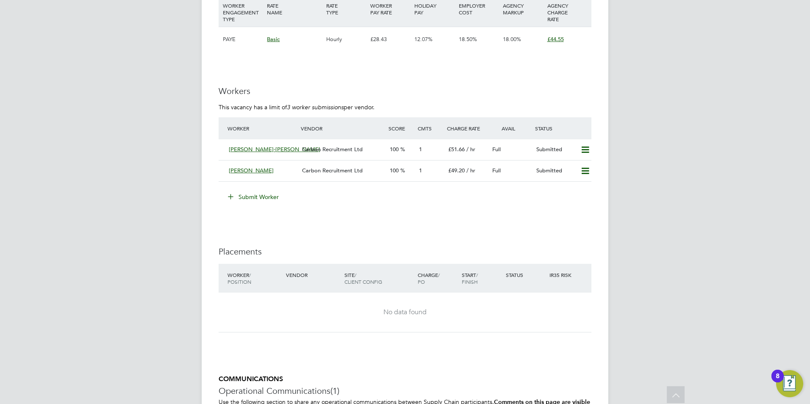
click at [247, 190] on button "Submit Worker" at bounding box center [254, 197] width 64 height 14
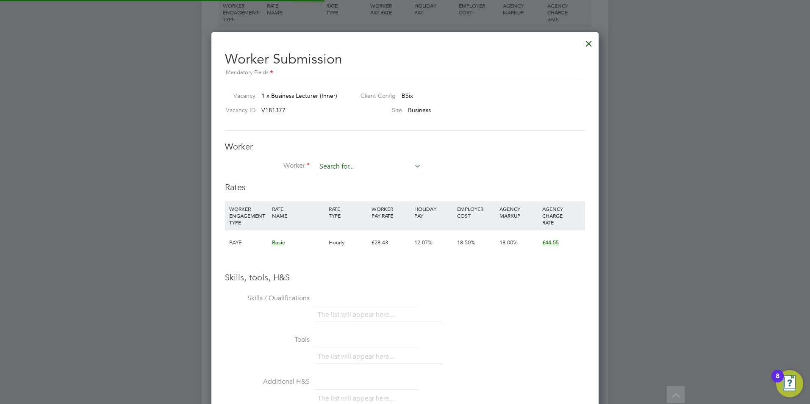
scroll to position [4, 4]
click at [334, 168] on input at bounding box center [368, 167] width 105 height 13
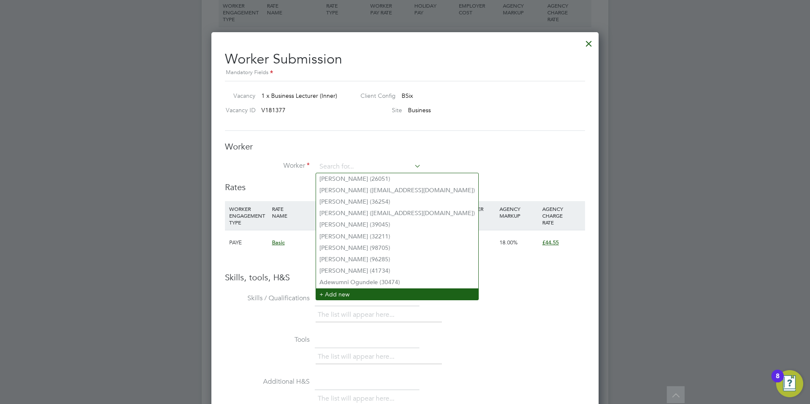
click at [355, 291] on li "+ Add new" at bounding box center [397, 294] width 162 height 11
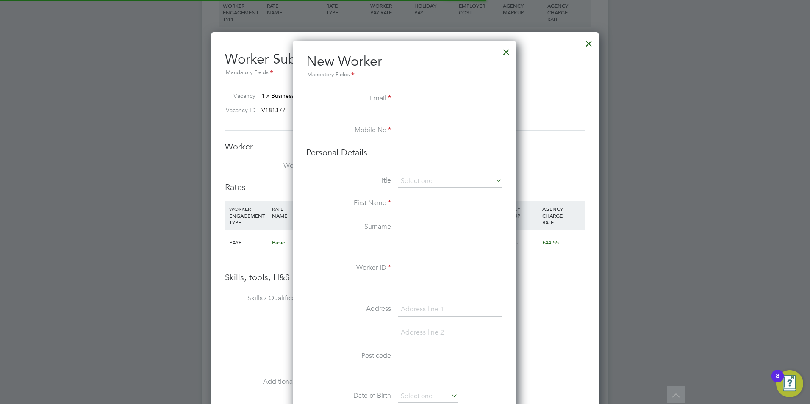
scroll to position [717, 225]
paste input "festusozor@aol.com"
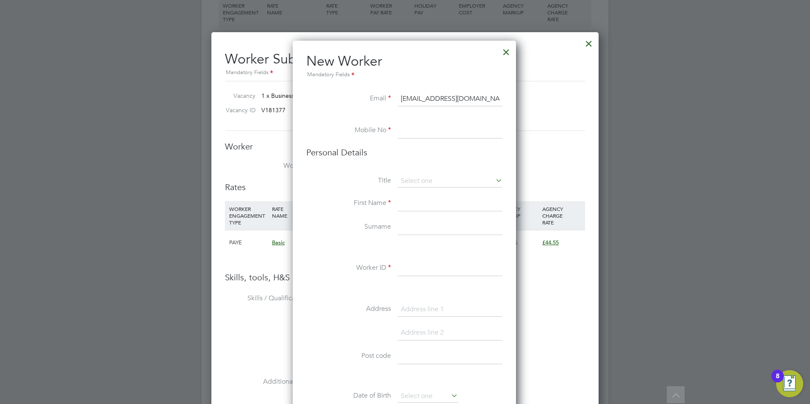
type input "festusozor@aol.com"
click at [420, 131] on input at bounding box center [450, 130] width 105 height 15
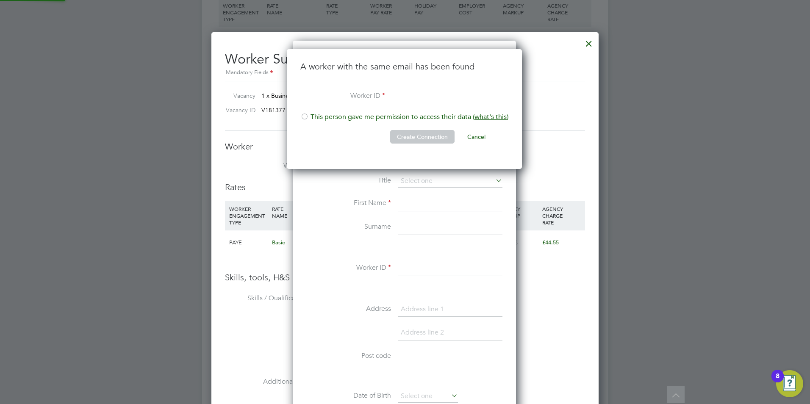
scroll to position [120, 236]
drag, startPoint x: 306, startPoint y: 114, endPoint x: 375, endPoint y: 103, distance: 70.1
click at [306, 114] on div at bounding box center [304, 117] width 8 height 8
click at [397, 94] on input at bounding box center [444, 96] width 105 height 15
paste input "28588"
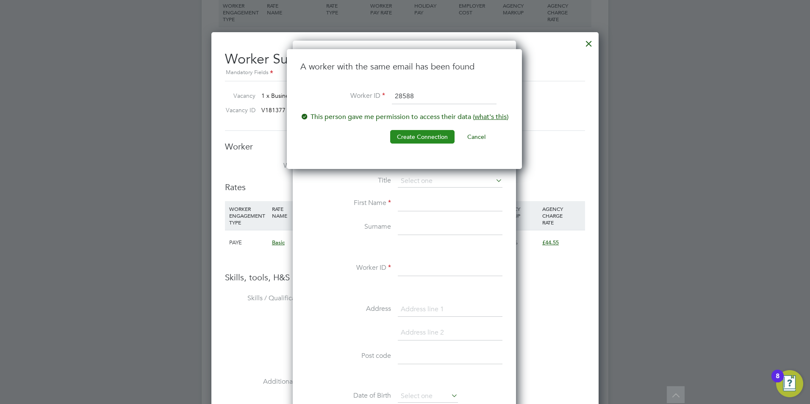
type input "28588"
click at [422, 138] on button "Create Connection" at bounding box center [422, 137] width 64 height 14
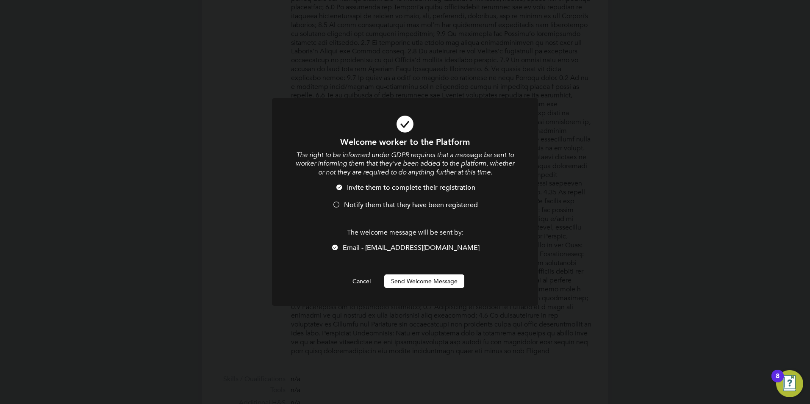
click at [390, 206] on span "Notify them that they have been registered" at bounding box center [411, 205] width 134 height 8
click at [408, 279] on button "Send Welcome Message" at bounding box center [424, 282] width 80 height 14
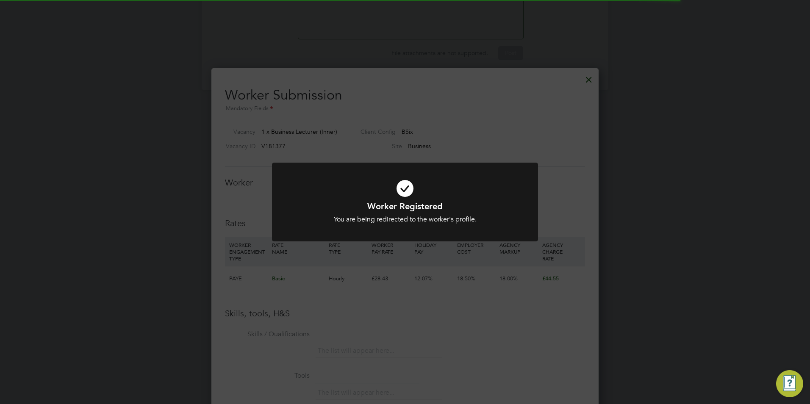
scroll to position [961, 0]
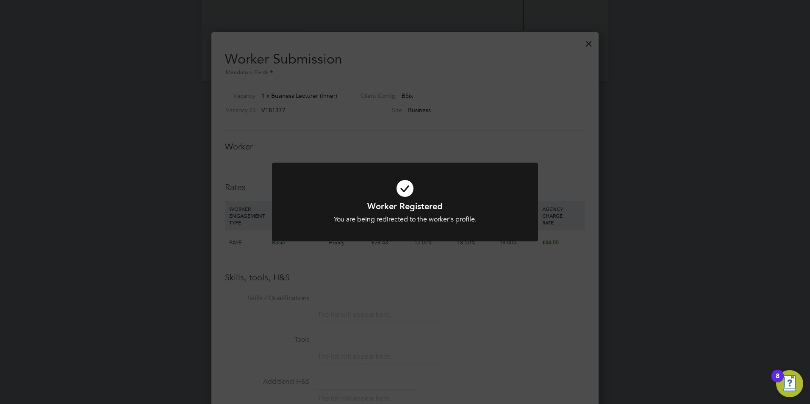
click at [406, 189] on icon at bounding box center [405, 188] width 220 height 33
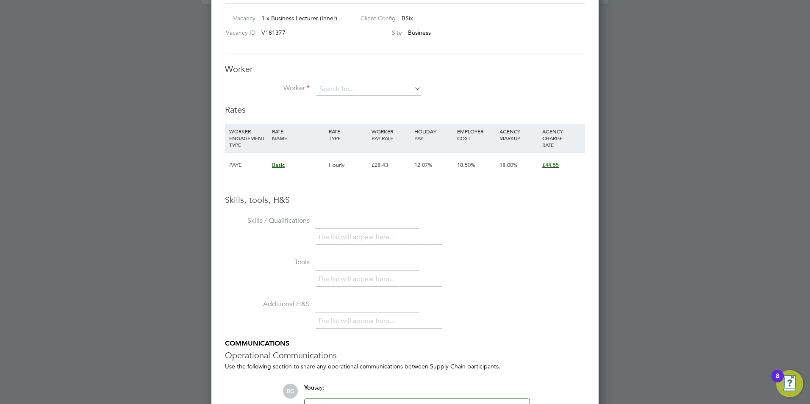
scroll to position [1041, 0]
click at [346, 84] on input at bounding box center [368, 87] width 105 height 13
click at [350, 96] on li "Fes tus Ozor (28588)" at bounding box center [368, 99] width 105 height 11
type input "Festus Ozor (28588)"
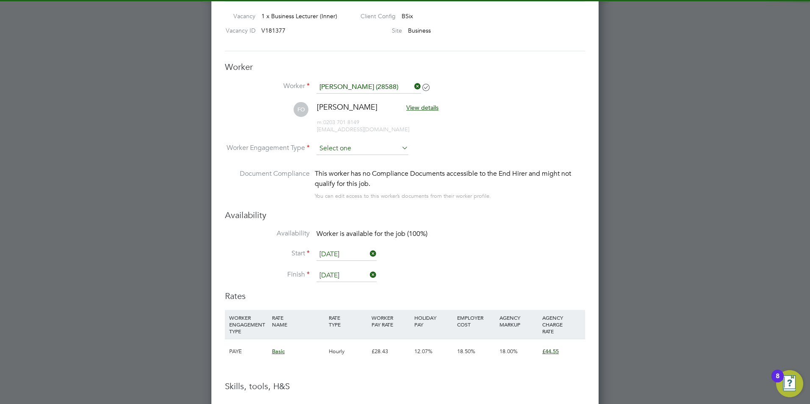
click at [347, 150] on input at bounding box center [362, 148] width 92 height 13
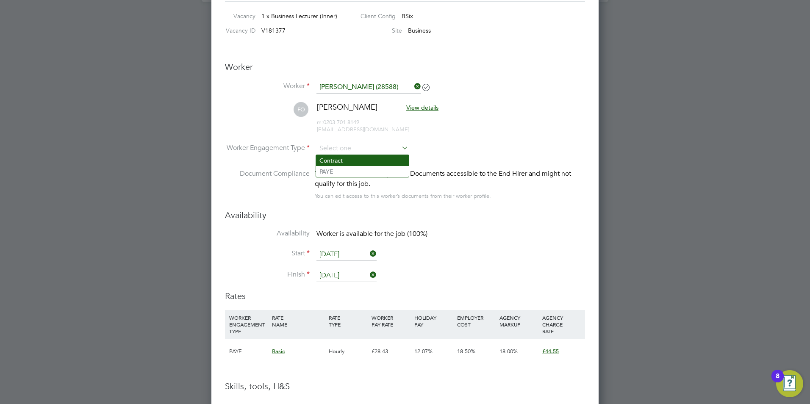
click at [349, 161] on li "Contract" at bounding box center [362, 160] width 93 height 11
type input "Contract"
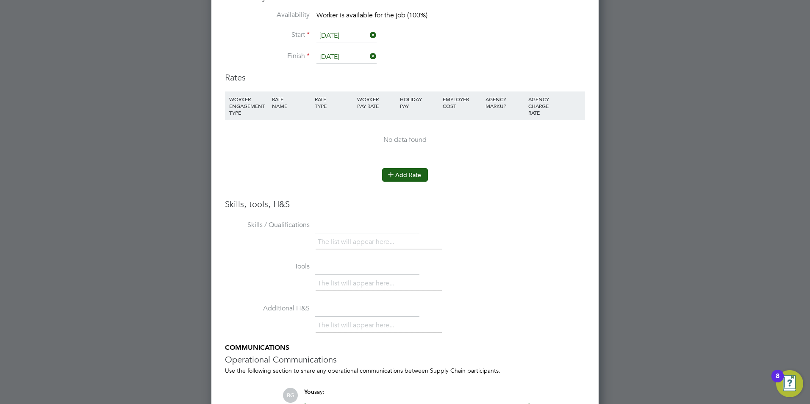
click at [407, 174] on button "Add Rate" at bounding box center [405, 175] width 46 height 14
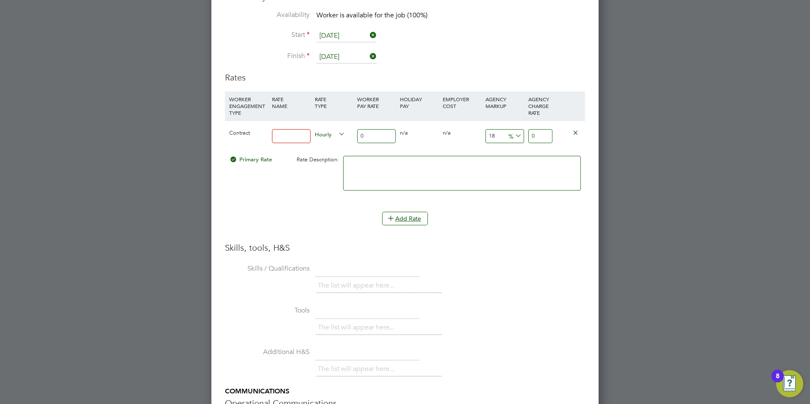
click at [298, 138] on input at bounding box center [291, 136] width 39 height 14
type input "basic"
click at [380, 133] on input "0" at bounding box center [376, 136] width 39 height 14
type input "4"
type input "4.72"
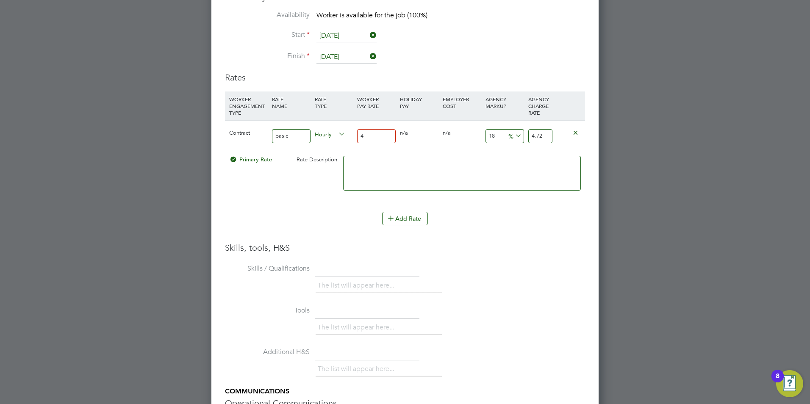
type input "40"
type input "47.2"
type input "40"
click at [496, 136] on input "18" at bounding box center [505, 136] width 39 height 14
type input "1"
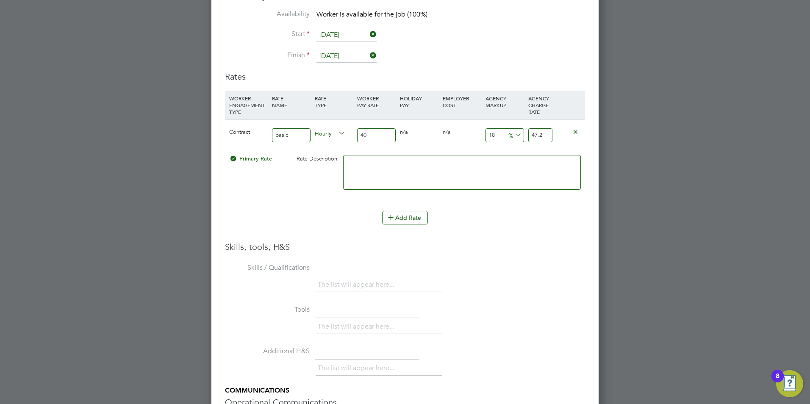
type input "40.4"
type input "2"
type input "40.8"
type input "23"
type input "49.2"
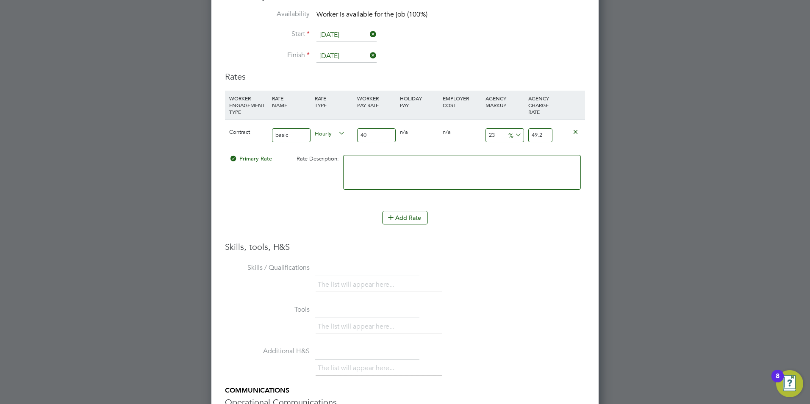
type input "23"
click at [487, 220] on div "Add Rate" at bounding box center [405, 218] width 360 height 14
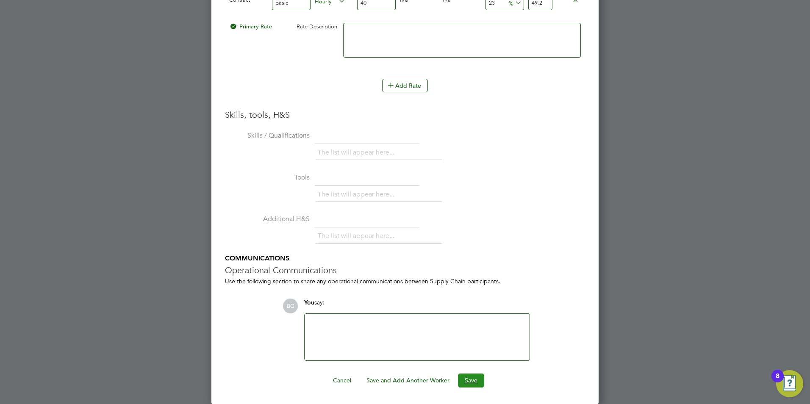
click at [466, 378] on button "Save" at bounding box center [471, 381] width 26 height 14
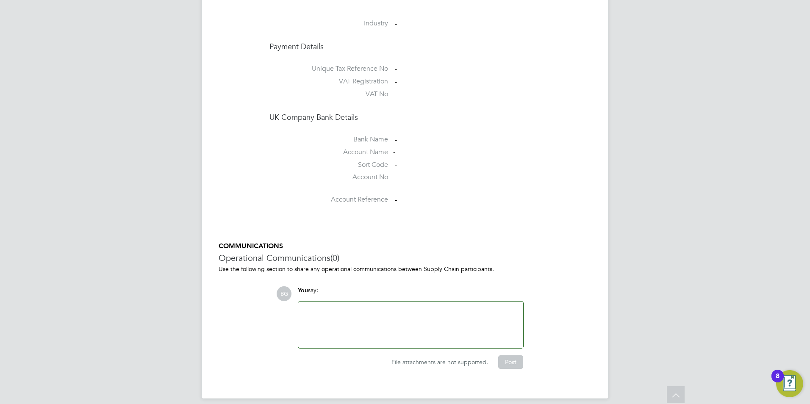
click at [414, 307] on div at bounding box center [410, 325] width 215 height 36
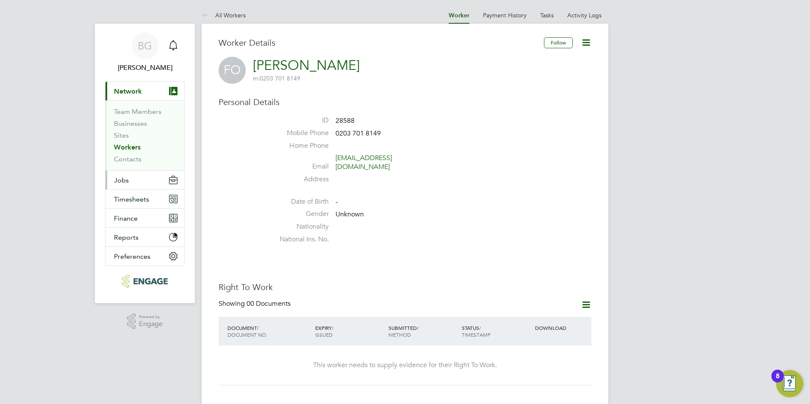
click at [143, 182] on button "Jobs" at bounding box center [144, 180] width 79 height 19
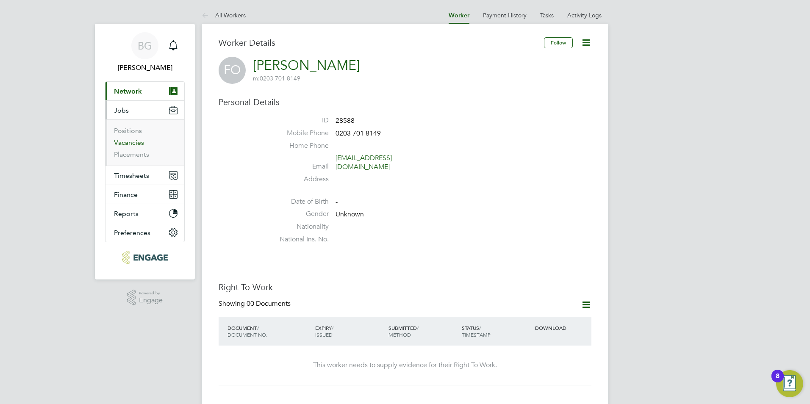
click at [141, 143] on link "Vacancies" at bounding box center [129, 143] width 30 height 8
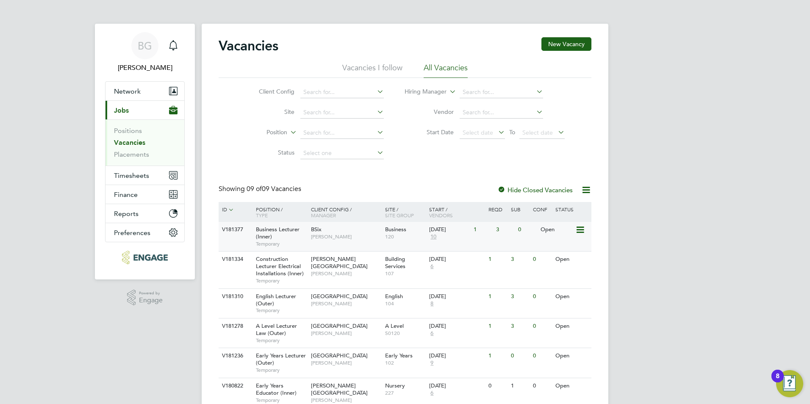
click at [376, 238] on span "[PERSON_NAME]" at bounding box center [346, 236] width 70 height 7
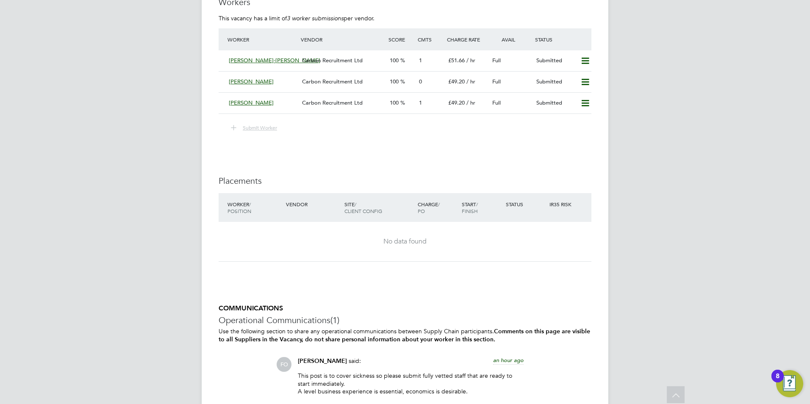
scroll to position [1006, 0]
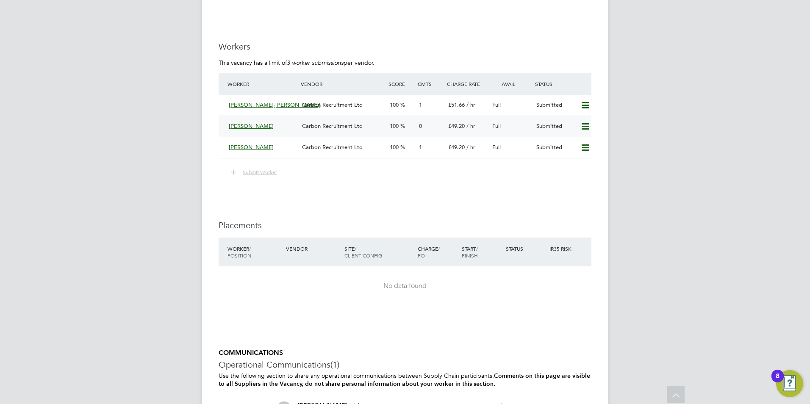
click at [280, 120] on div "[PERSON_NAME]" at bounding box center [261, 126] width 73 height 14
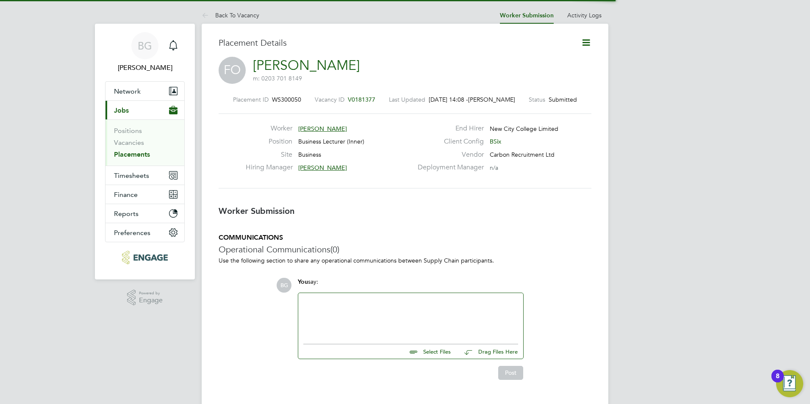
scroll to position [4, 4]
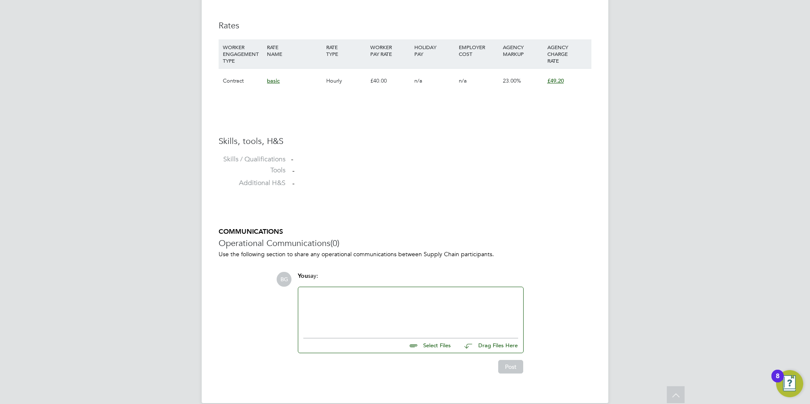
click at [441, 352] on div "Select Files Drag Files Here" at bounding box center [410, 343] width 215 height 19
click at [443, 346] on input "file" at bounding box center [454, 345] width 127 height 12
click at [433, 344] on input "file" at bounding box center [454, 345] width 127 height 12
type input "C:\fakepath\HQ 28588.docx"
click at [503, 378] on button "Post" at bounding box center [510, 375] width 25 height 14
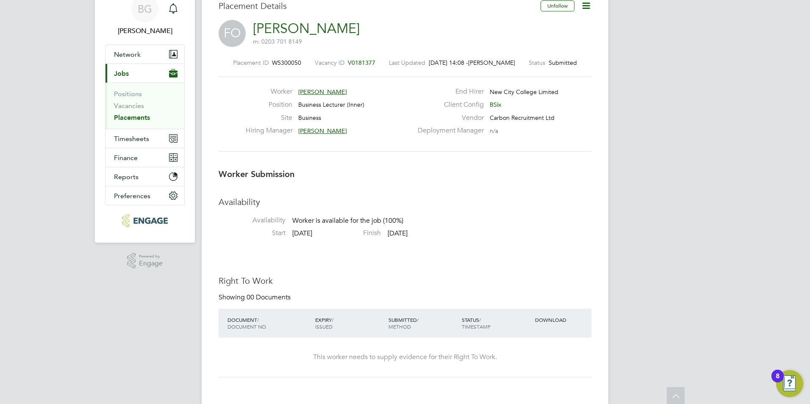
scroll to position [0, 0]
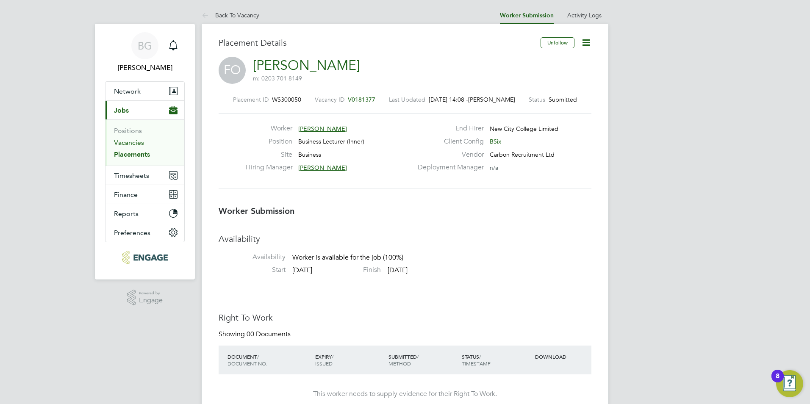
click at [143, 144] on link "Vacancies" at bounding box center [129, 143] width 30 height 8
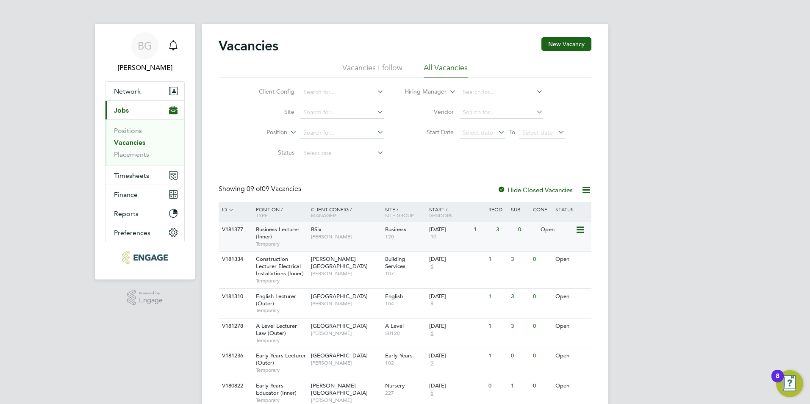
click at [565, 240] on div "V181377 Business Lecturer (Inner) Temporary BSix Kerry Baker Business 120 29 Se…" at bounding box center [405, 236] width 373 height 29
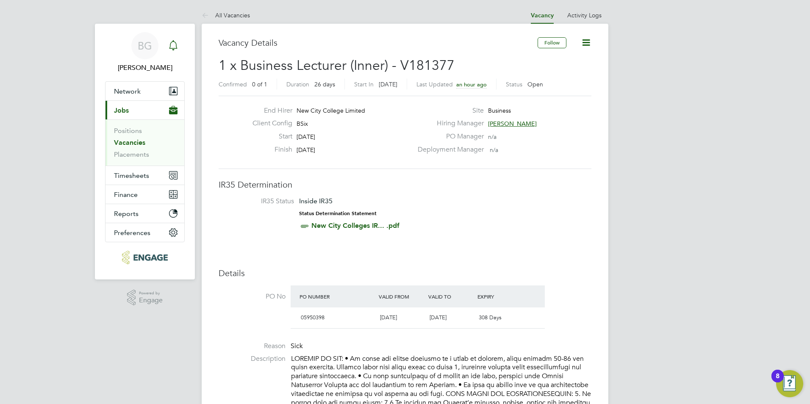
click at [174, 47] on icon "Main navigation" at bounding box center [173, 45] width 10 height 10
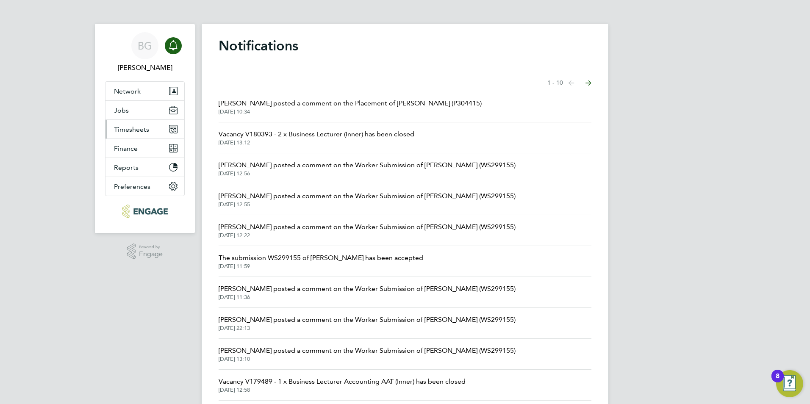
click at [137, 132] on span "Timesheets" at bounding box center [131, 129] width 35 height 8
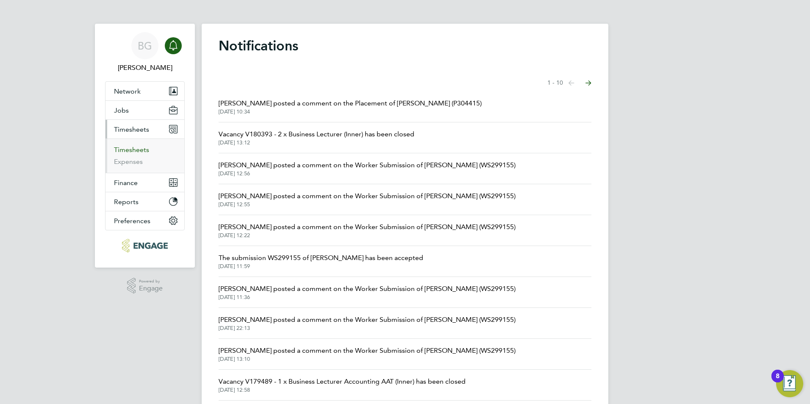
click at [139, 151] on link "Timesheets" at bounding box center [131, 150] width 35 height 8
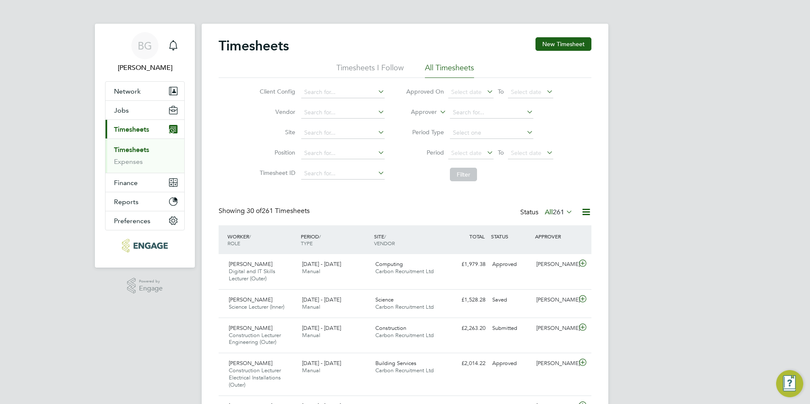
scroll to position [28, 74]
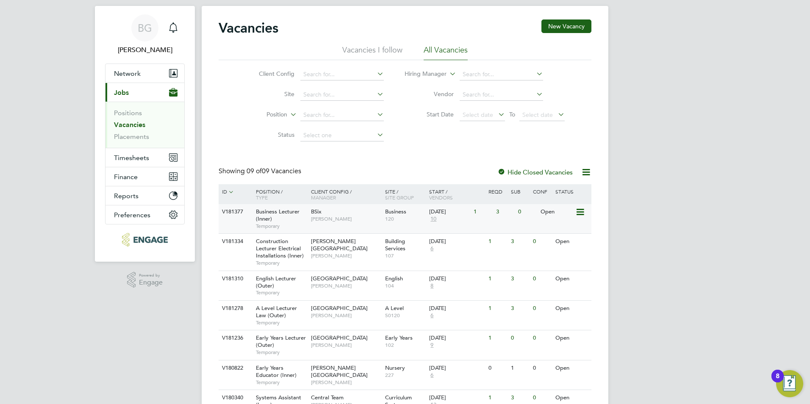
scroll to position [17, 0]
click at [434, 220] on span "10" at bounding box center [433, 219] width 8 height 7
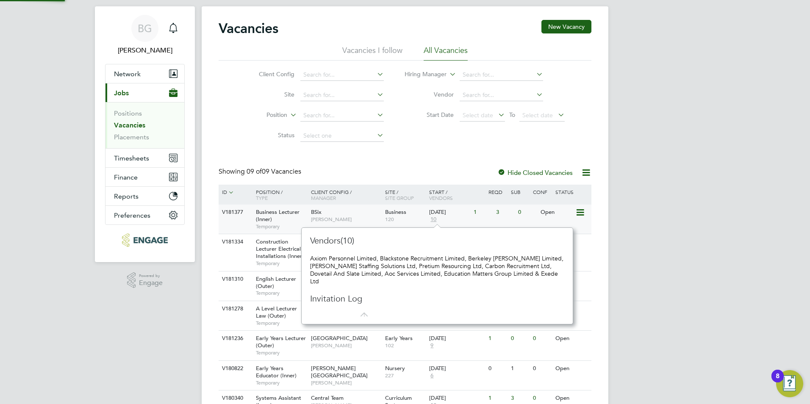
scroll to position [8, 9]
click at [380, 164] on div "Vacancies New Vacancy Vacancies I follow All Vacancies Client Config Site Posit…" at bounding box center [405, 253] width 373 height 467
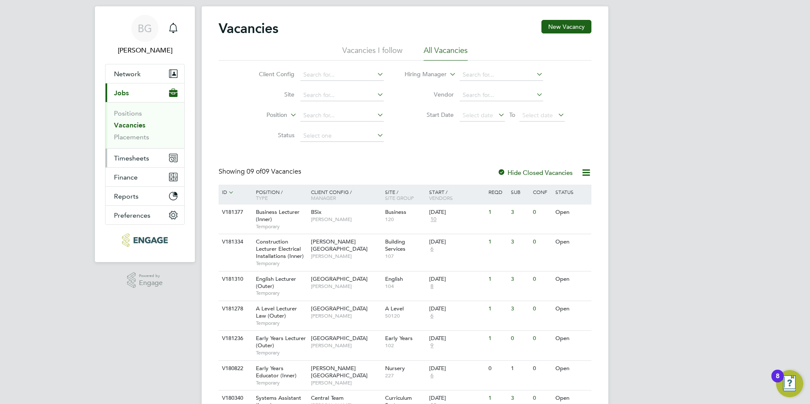
click at [139, 156] on span "Timesheets" at bounding box center [131, 158] width 35 height 8
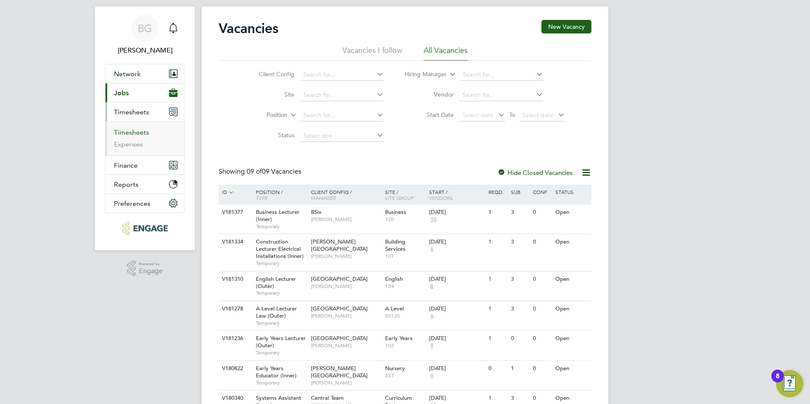
click at [146, 130] on link "Timesheets" at bounding box center [131, 132] width 35 height 8
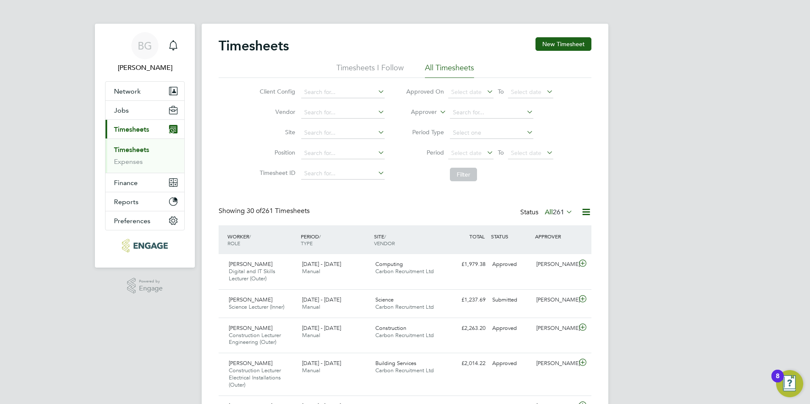
click at [545, 215] on label "All 261" at bounding box center [559, 212] width 28 height 8
click at [131, 114] on button "Jobs" at bounding box center [144, 110] width 79 height 19
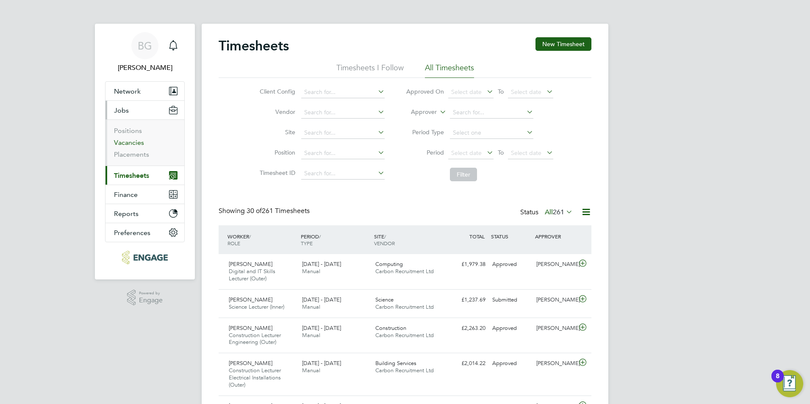
click at [134, 142] on link "Vacancies" at bounding box center [129, 143] width 30 height 8
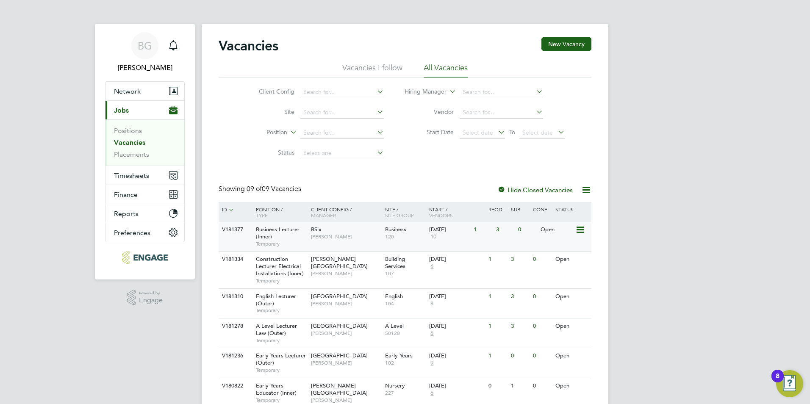
click at [433, 238] on span "10" at bounding box center [433, 236] width 8 height 7
click at [346, 237] on span "[PERSON_NAME]" at bounding box center [346, 236] width 70 height 7
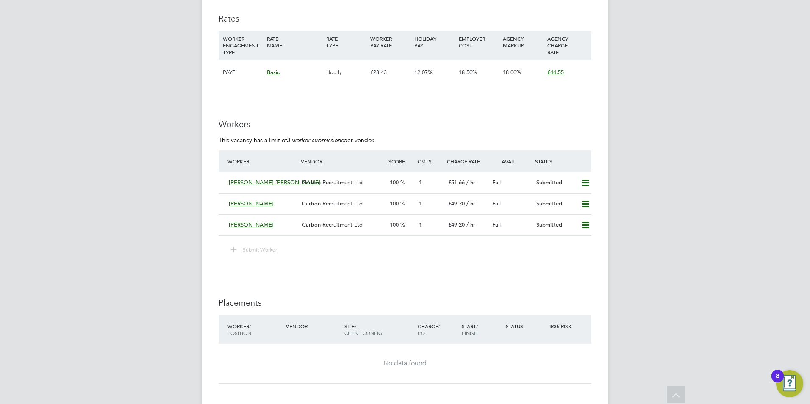
scroll to position [930, 0]
